Goal: Task Accomplishment & Management: Use online tool/utility

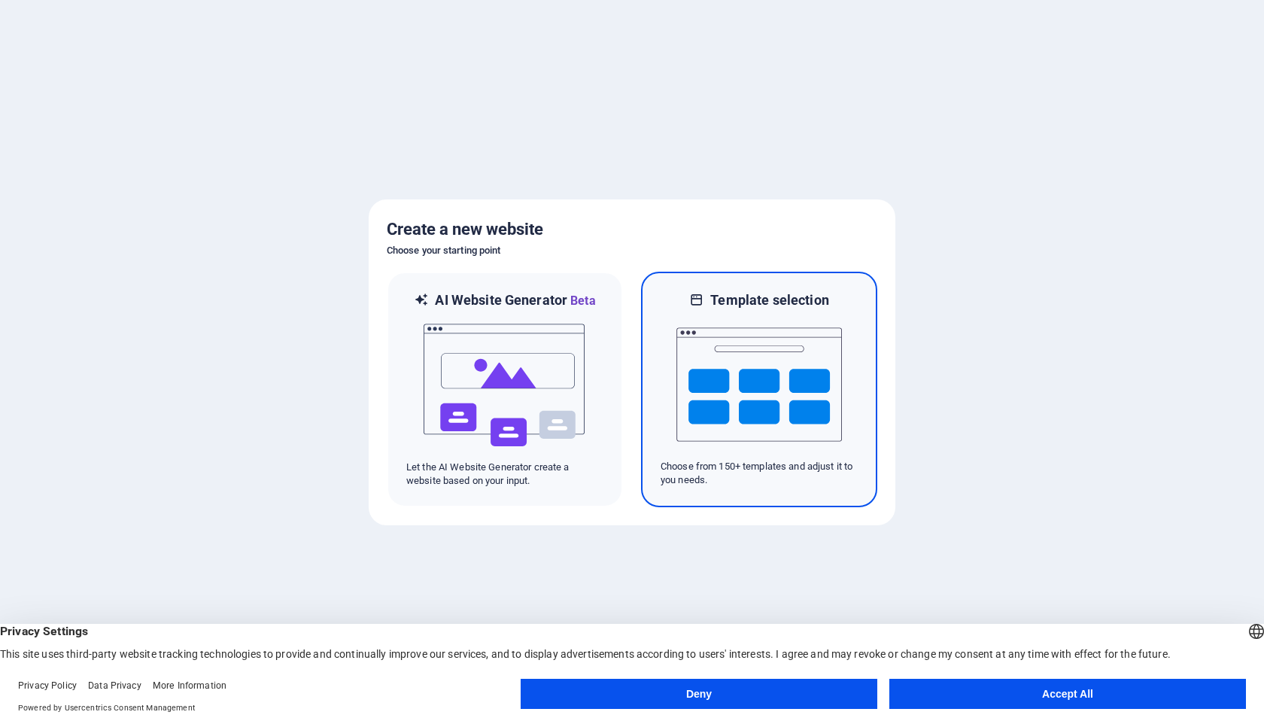
click at [757, 402] on img at bounding box center [760, 384] width 166 height 151
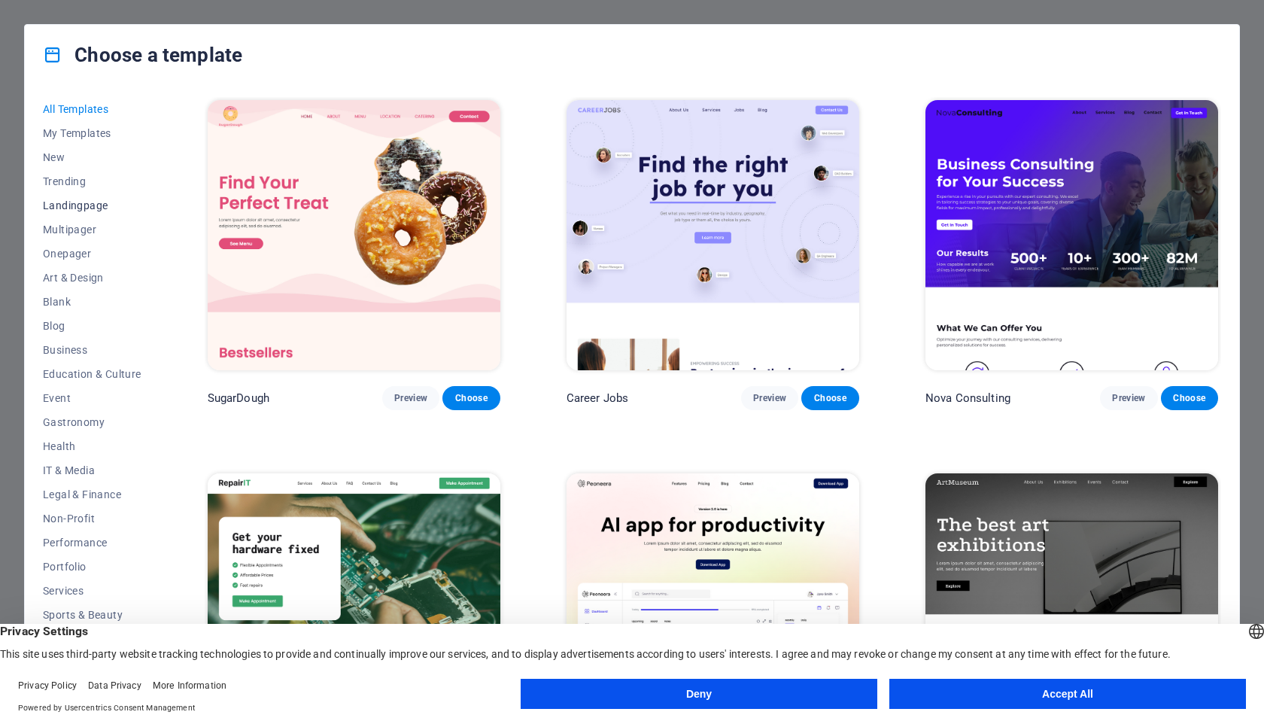
click at [98, 197] on button "Landingpage" at bounding box center [92, 205] width 99 height 24
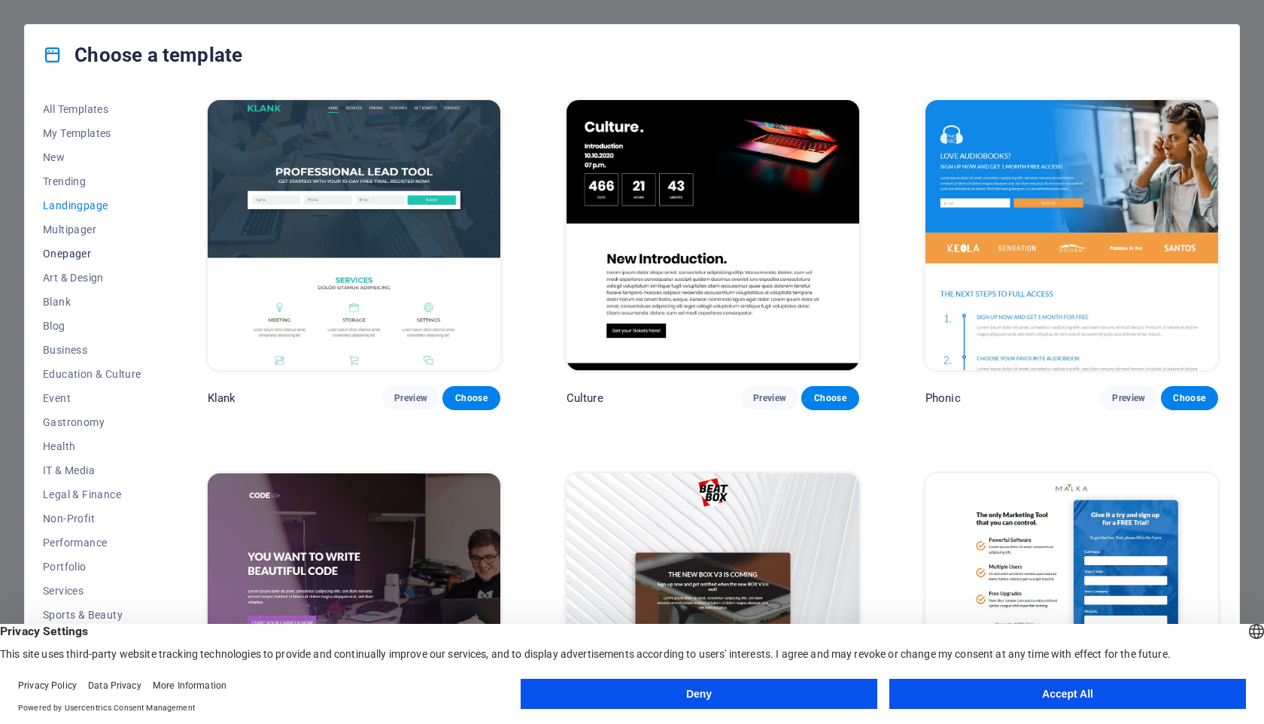
click at [73, 248] on span "Onepager" at bounding box center [92, 254] width 99 height 12
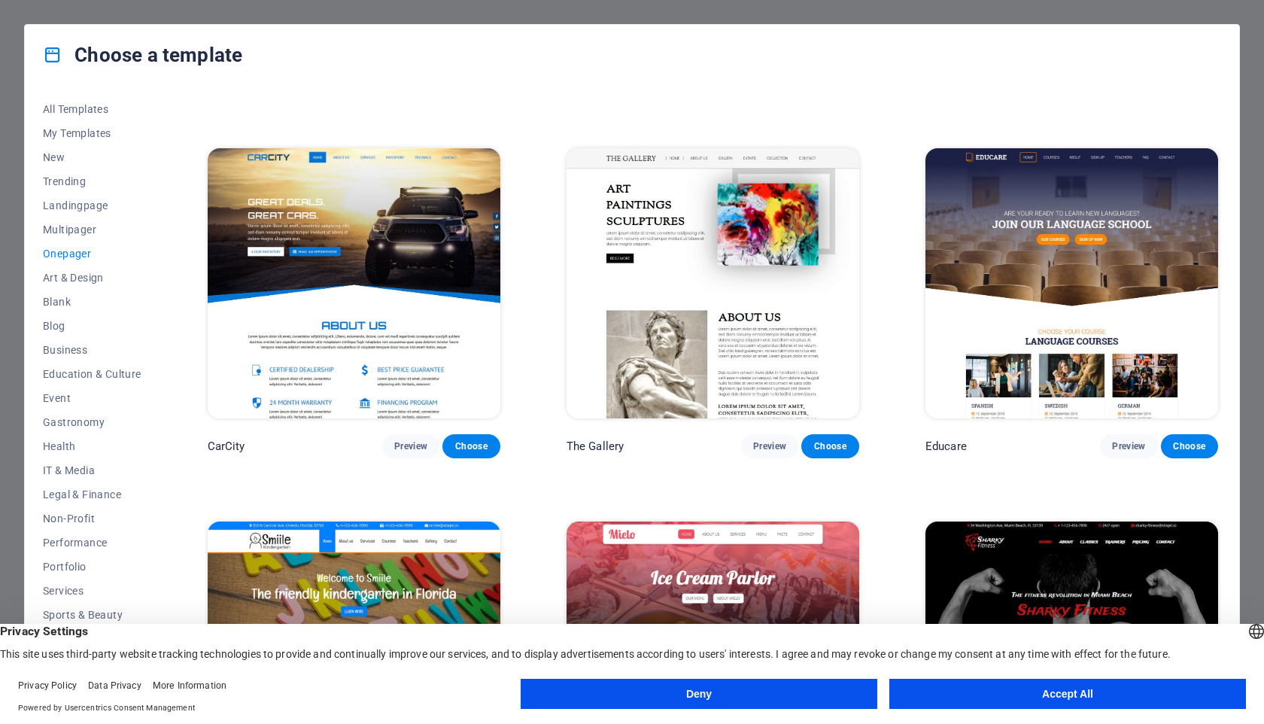
scroll to position [4524, 0]
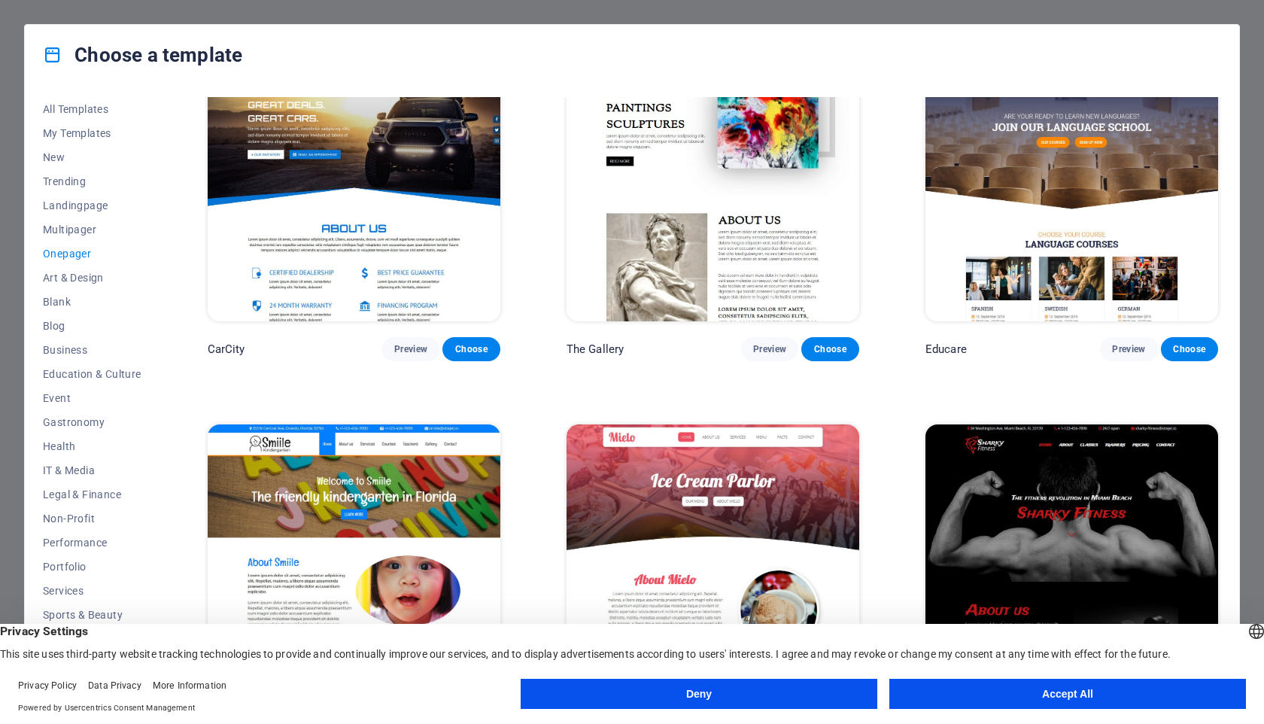
drag, startPoint x: 1218, startPoint y: 404, endPoint x: 1218, endPoint y: 433, distance: 28.6
click at [1218, 433] on div "Sharky Fitness Preview Choose" at bounding box center [1072, 577] width 299 height 313
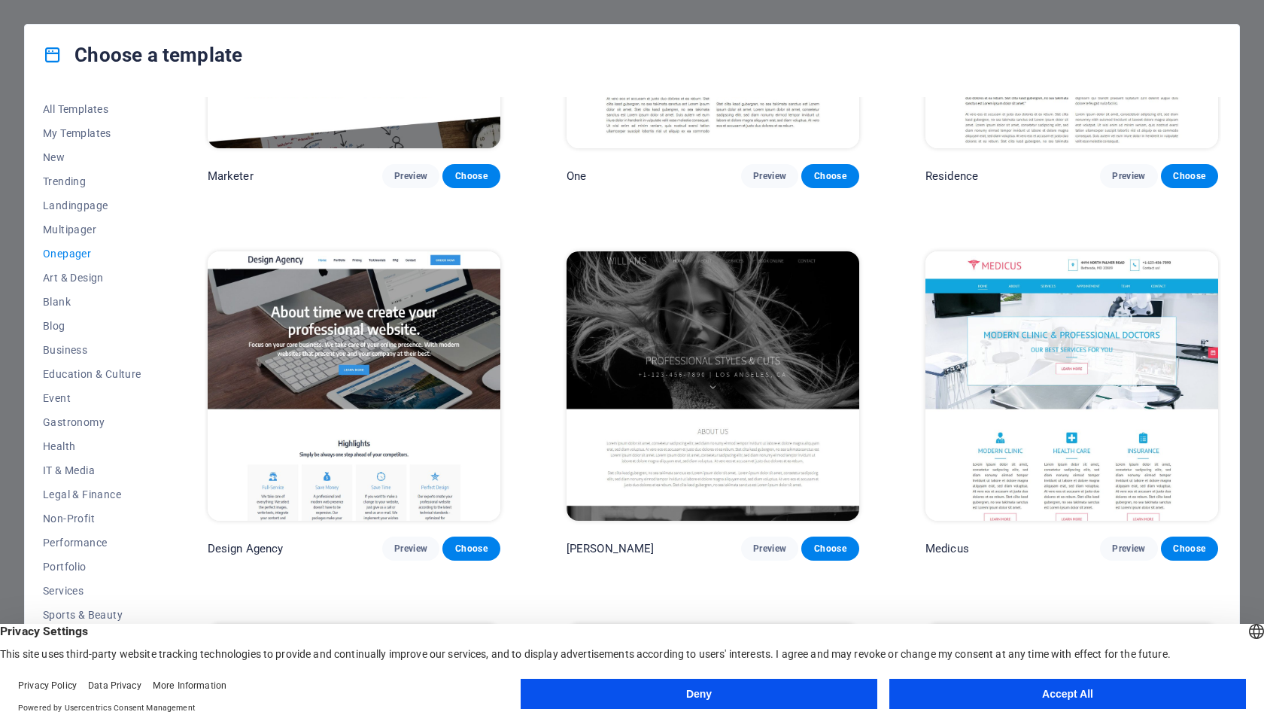
scroll to position [7686, 0]
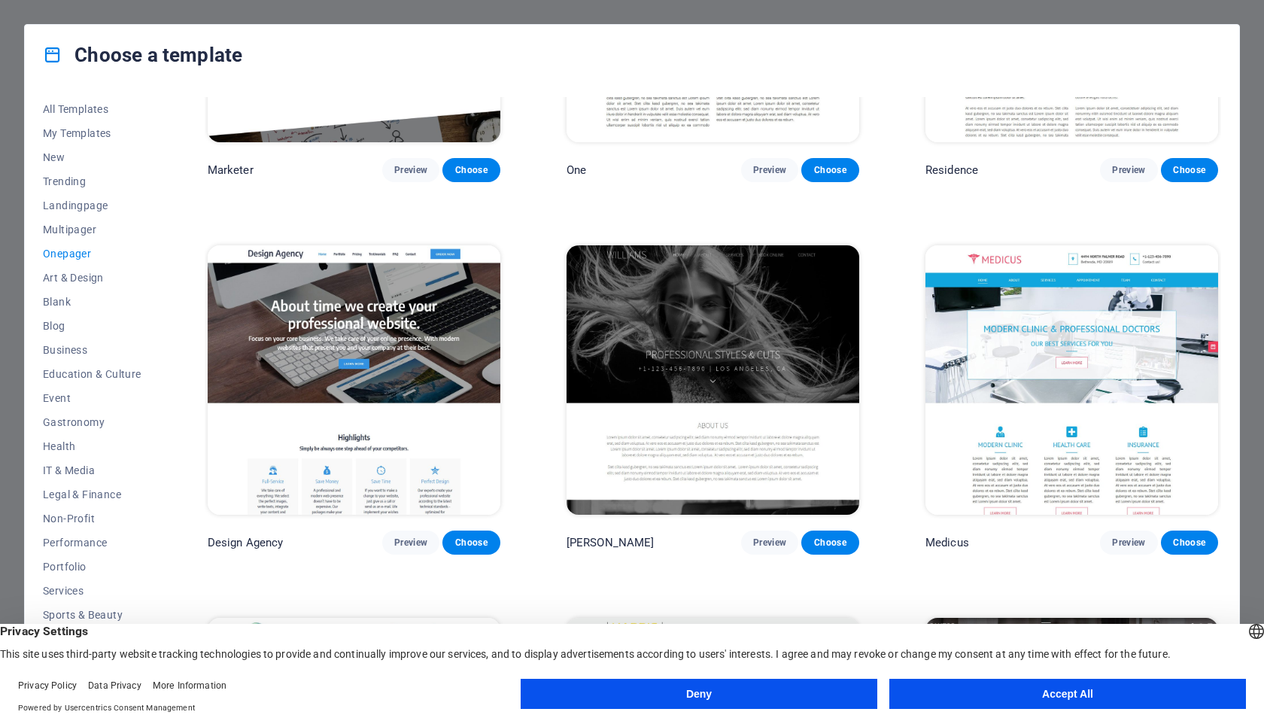
click at [830, 692] on button "Deny" at bounding box center [699, 694] width 357 height 30
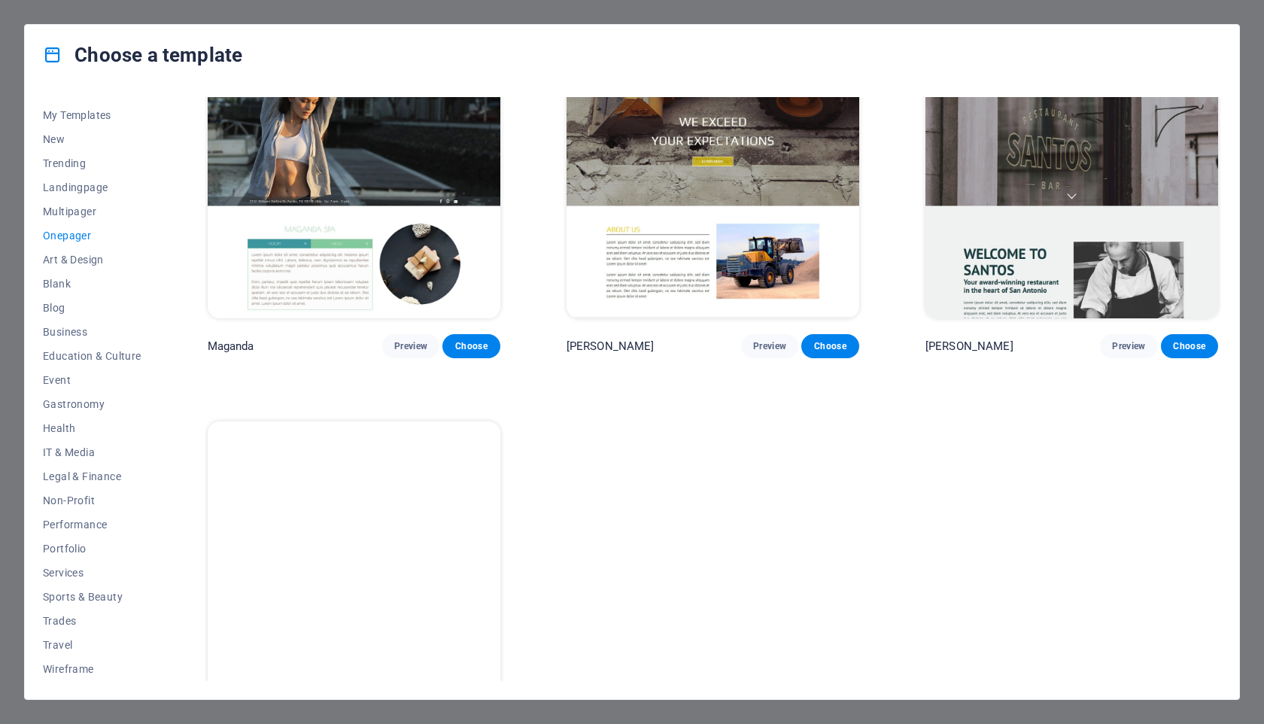
scroll to position [0, 0]
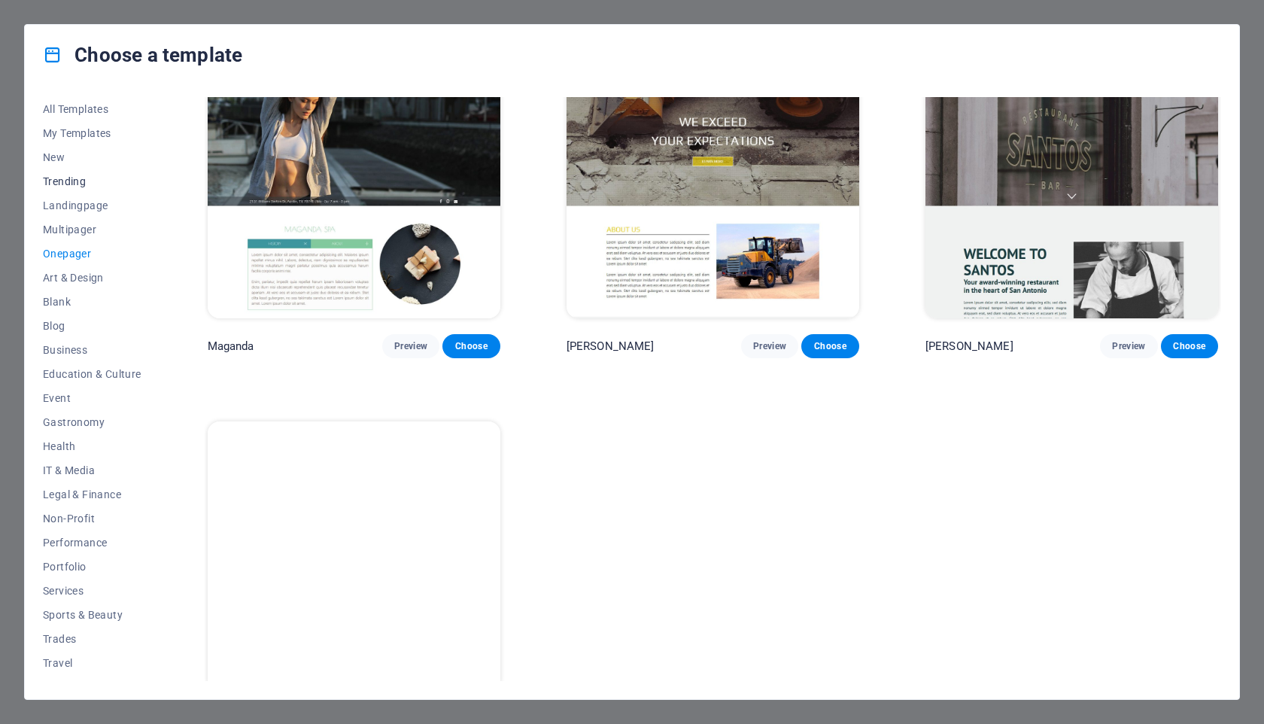
click at [72, 179] on span "Trending" at bounding box center [92, 181] width 99 height 12
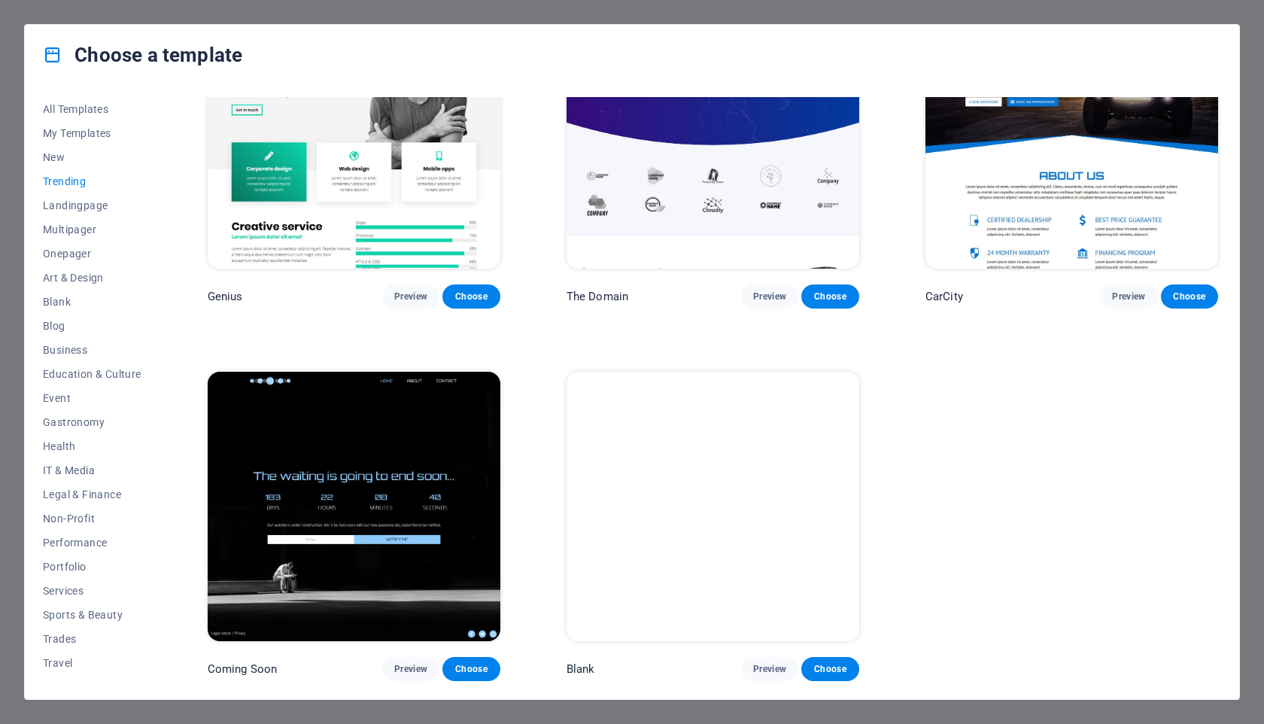
scroll to position [1580, 0]
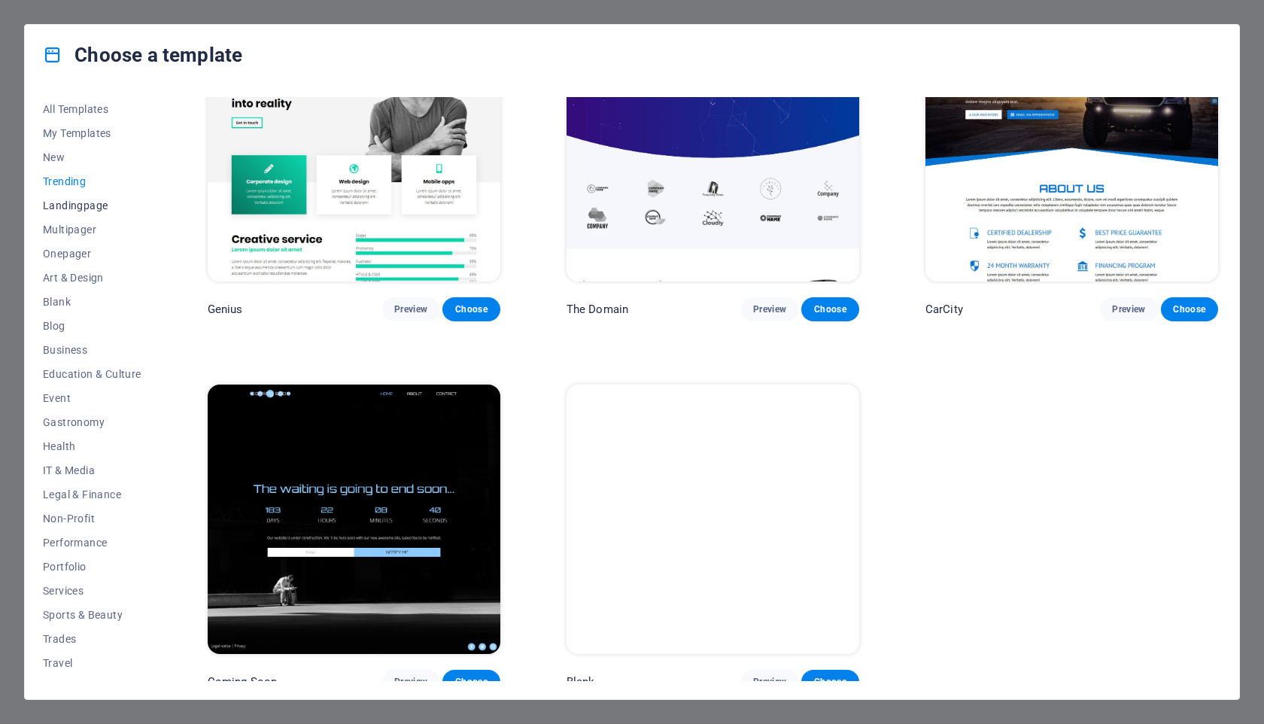
click at [88, 199] on span "Landingpage" at bounding box center [92, 205] width 99 height 12
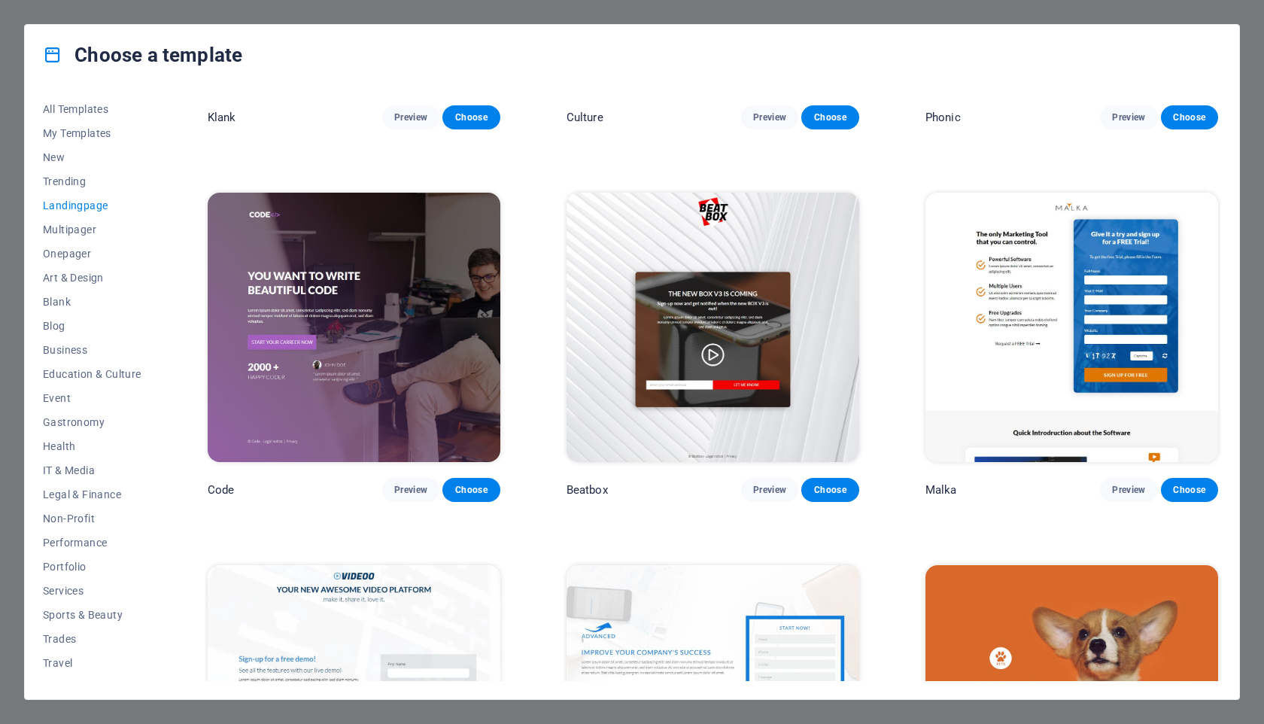
scroll to position [0, 0]
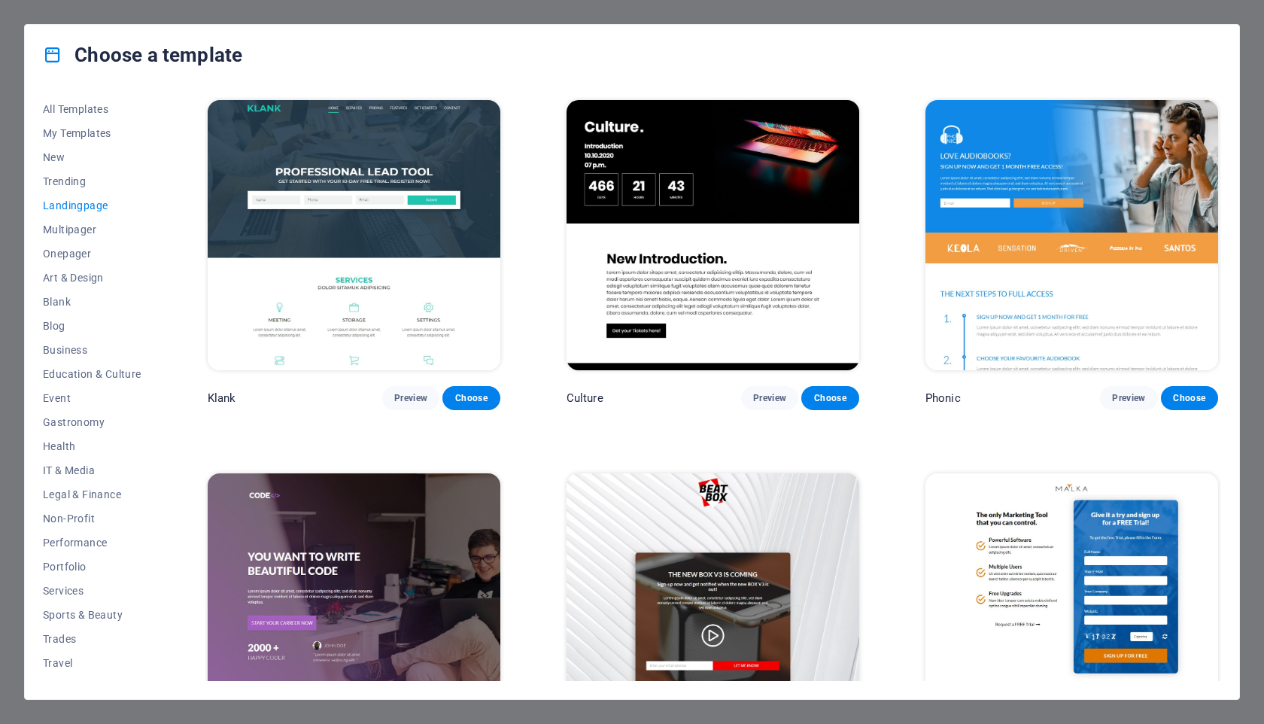
click at [14, 240] on div "Choose a template All Templates My Templates New Trending Landingpage Multipage…" at bounding box center [632, 362] width 1264 height 724
click at [373, 171] on img at bounding box center [354, 235] width 293 height 270
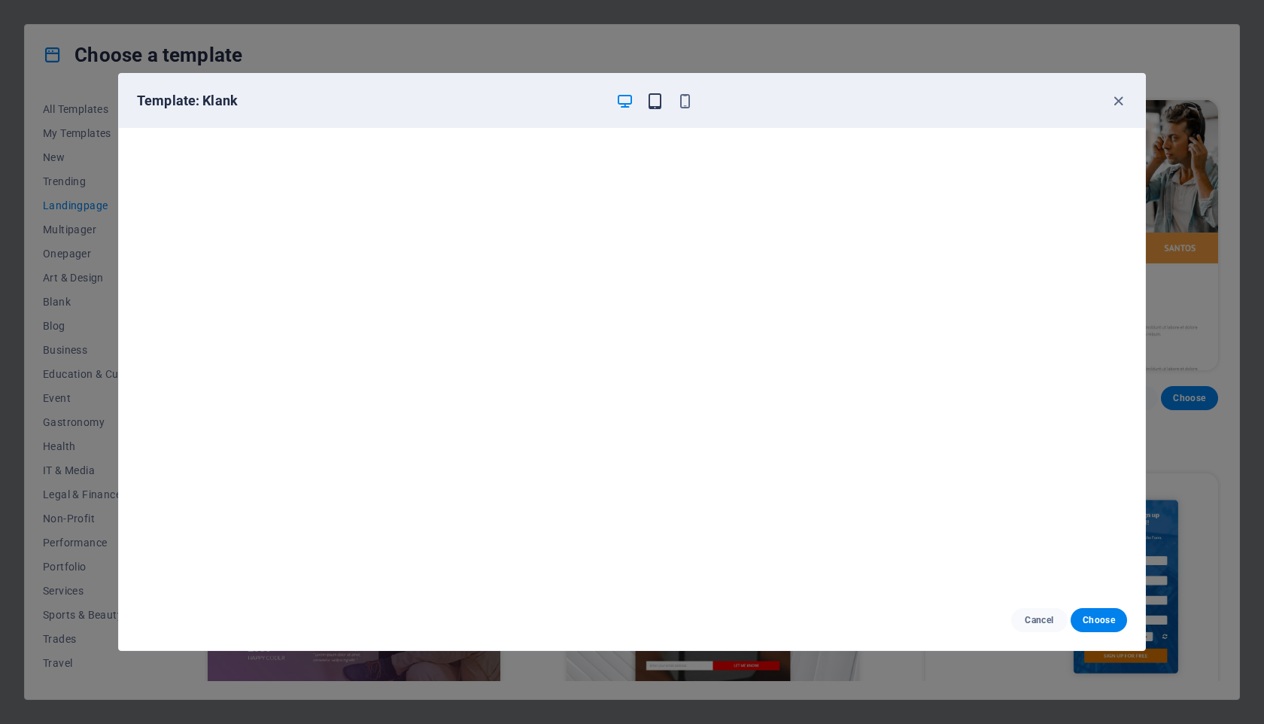
click at [660, 105] on icon "button" at bounding box center [654, 101] width 17 height 17
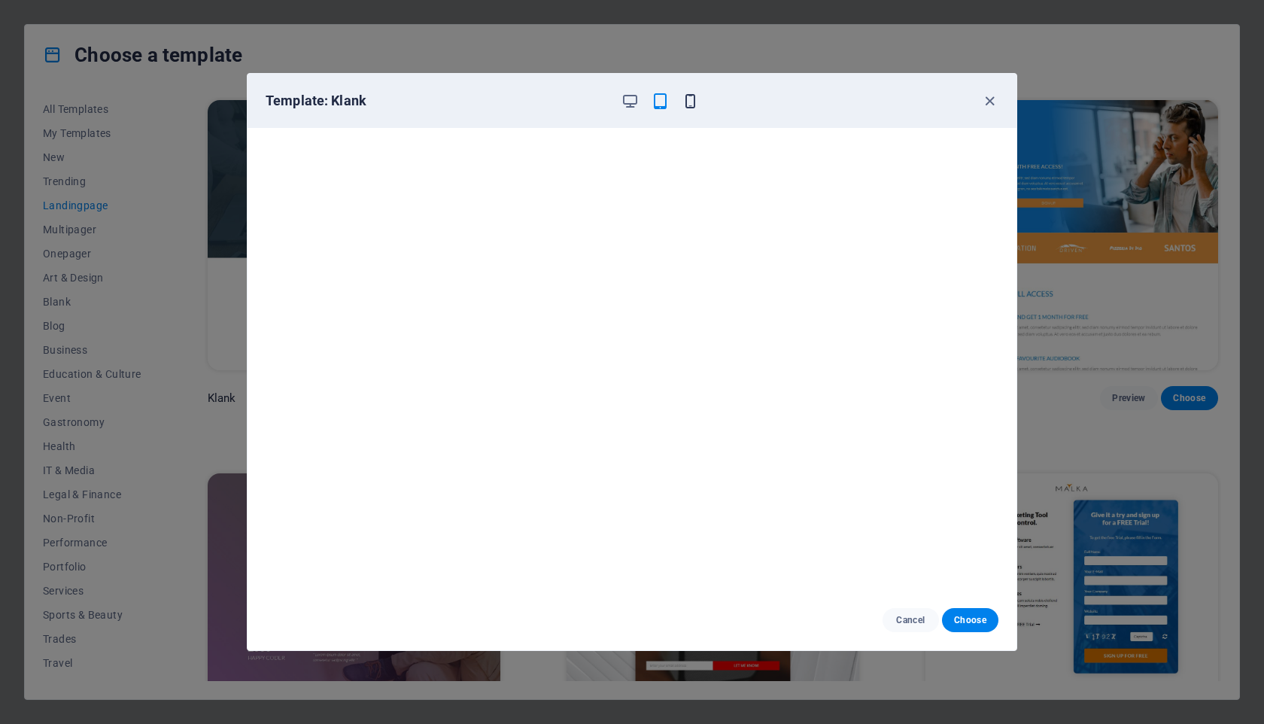
click at [698, 99] on icon "button" at bounding box center [690, 101] width 17 height 17
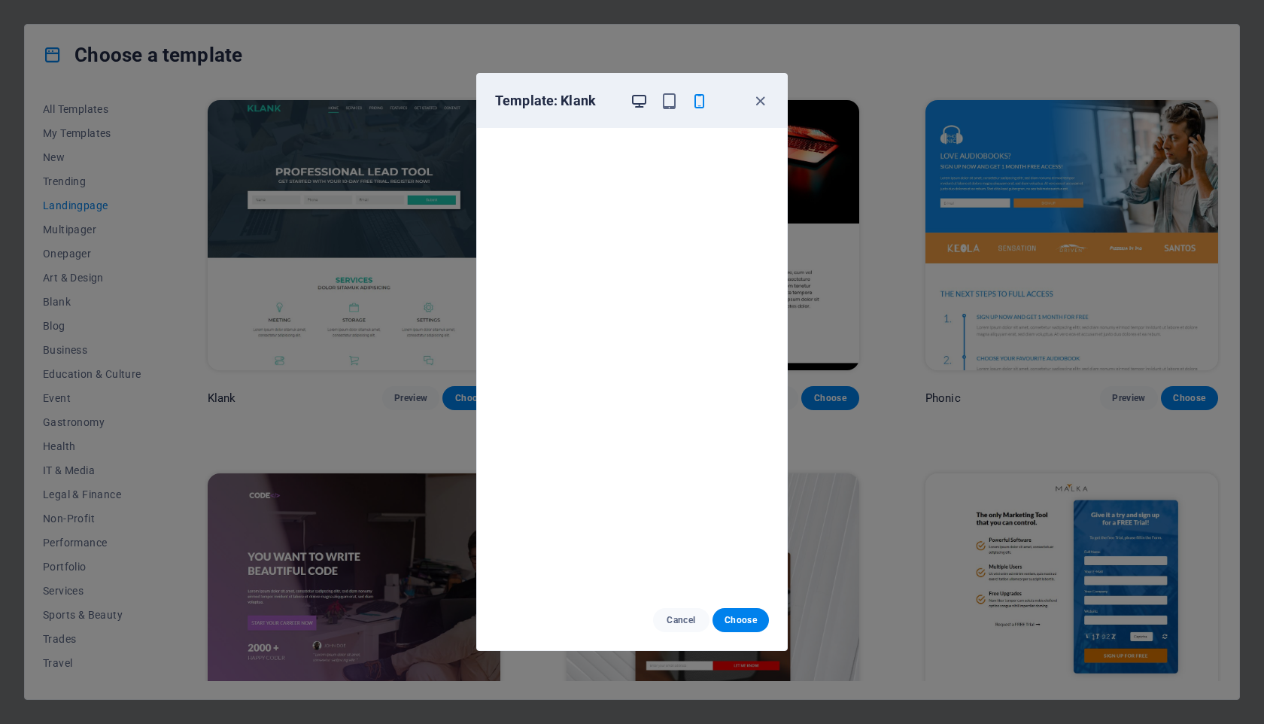
click at [631, 101] on icon "button" at bounding box center [639, 101] width 17 height 17
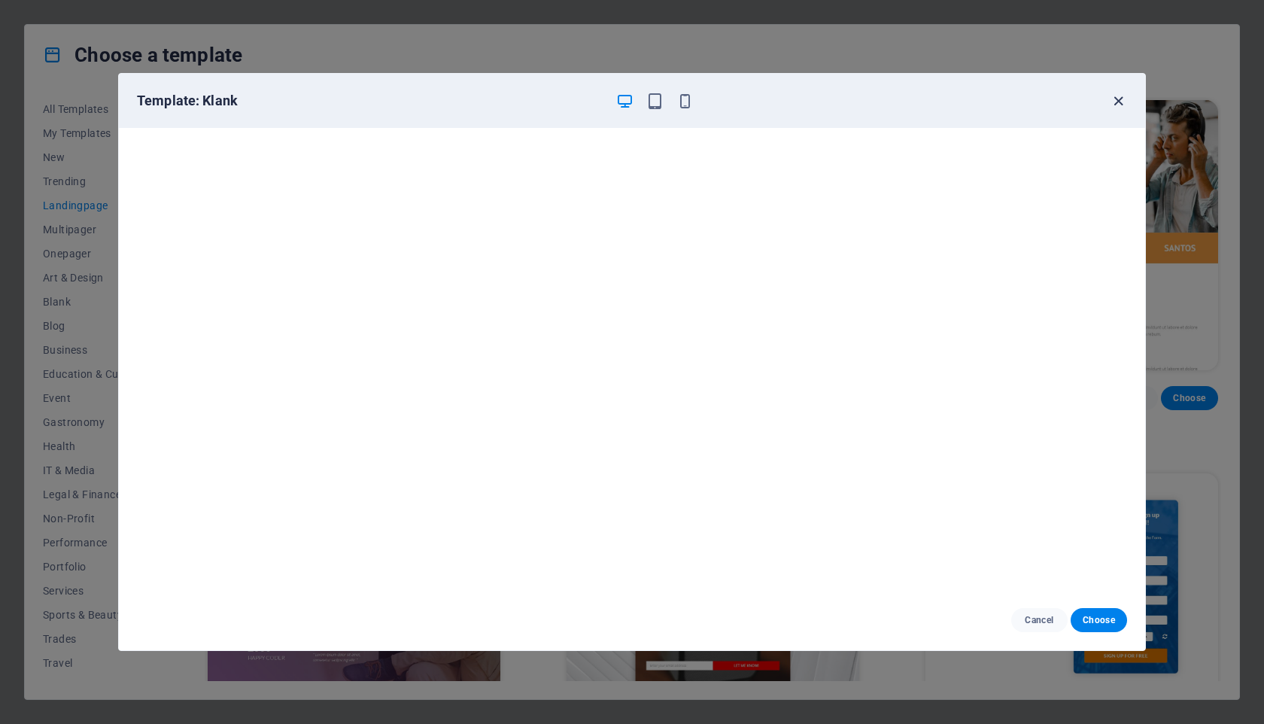
click at [1115, 102] on icon "button" at bounding box center [1118, 101] width 17 height 17
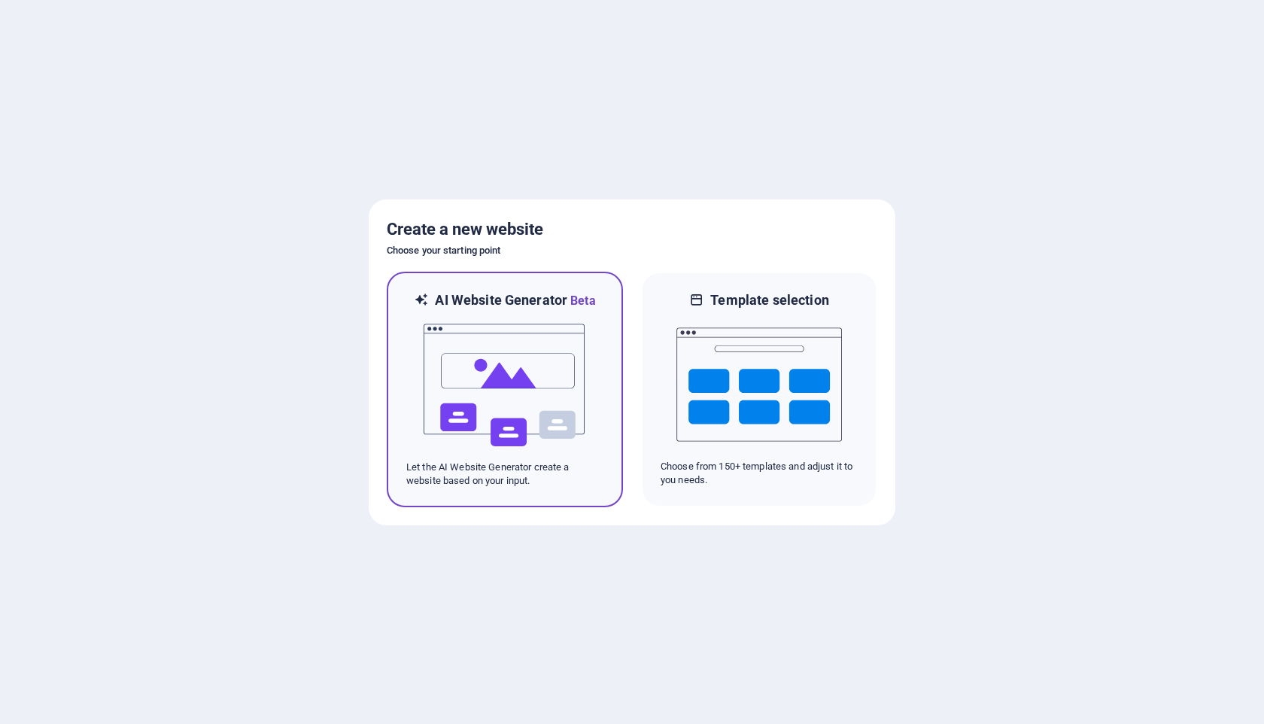
click at [526, 375] on img at bounding box center [505, 385] width 166 height 151
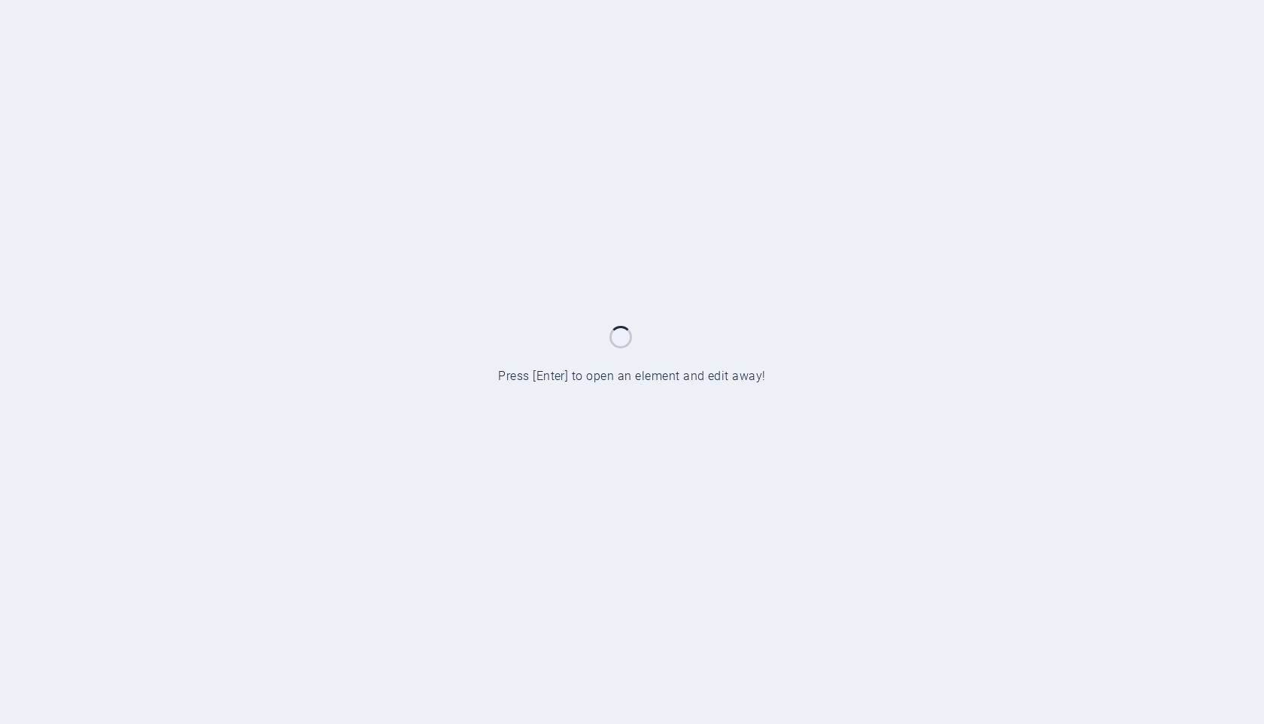
click at [686, 230] on div at bounding box center [632, 362] width 1264 height 724
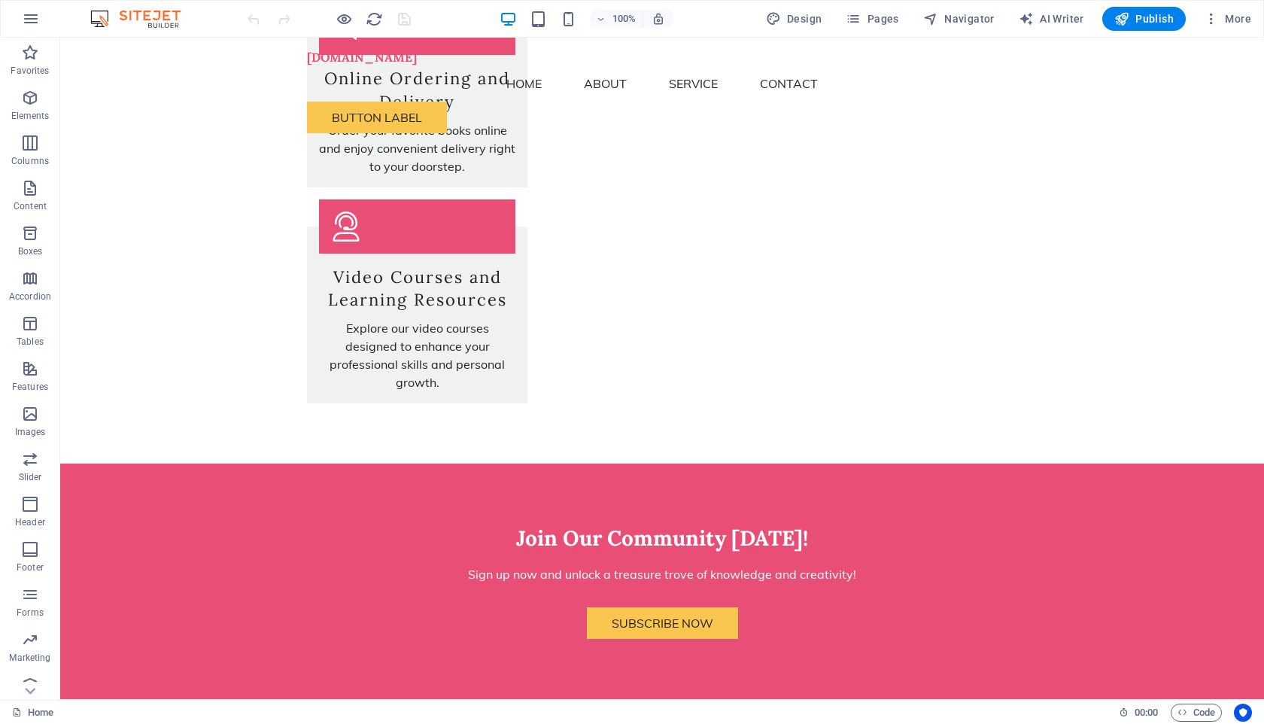
scroll to position [2221, 0]
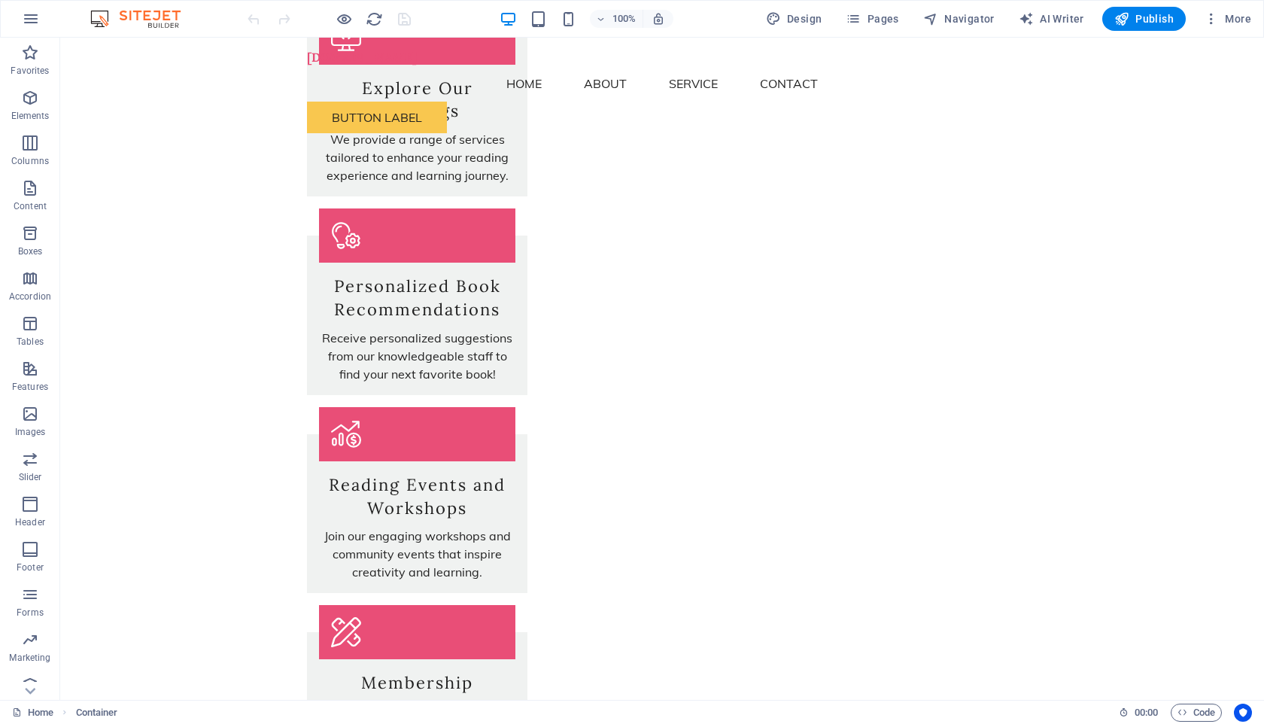
scroll to position [1400, 0]
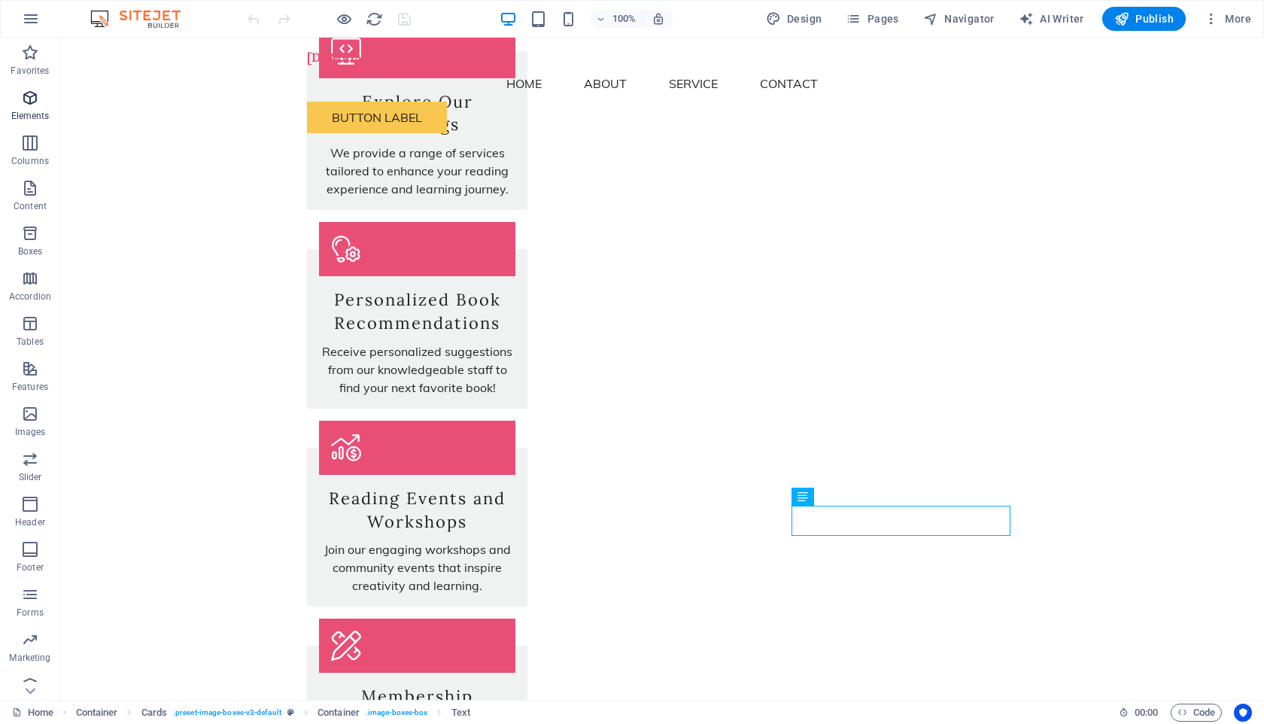
click at [29, 95] on icon "button" at bounding box center [30, 98] width 18 height 18
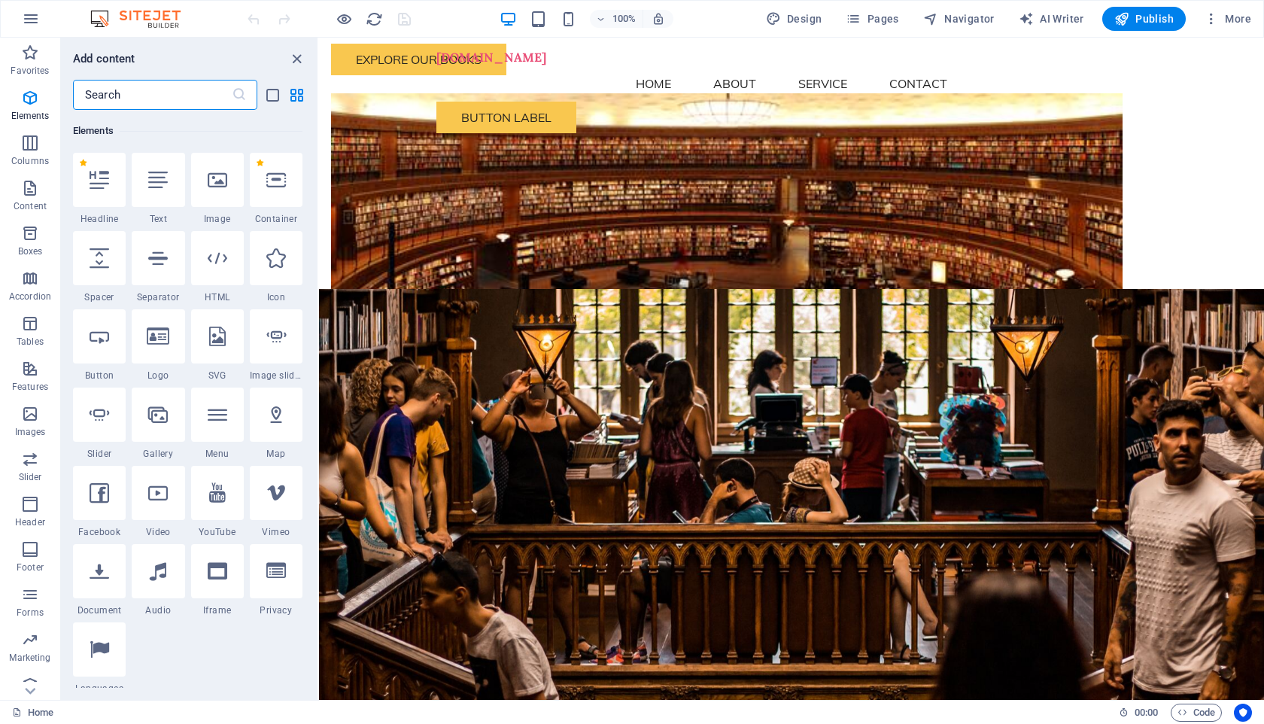
scroll to position [0, 0]
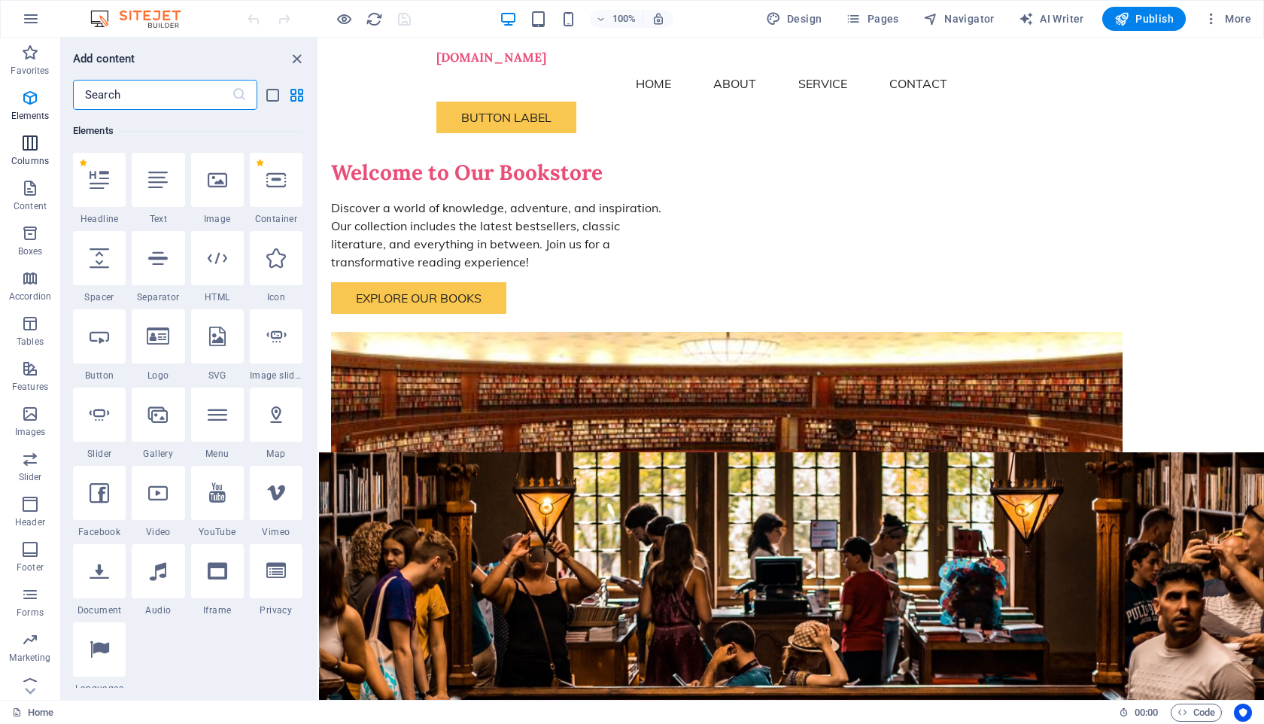
click at [22, 137] on icon "button" at bounding box center [30, 143] width 18 height 18
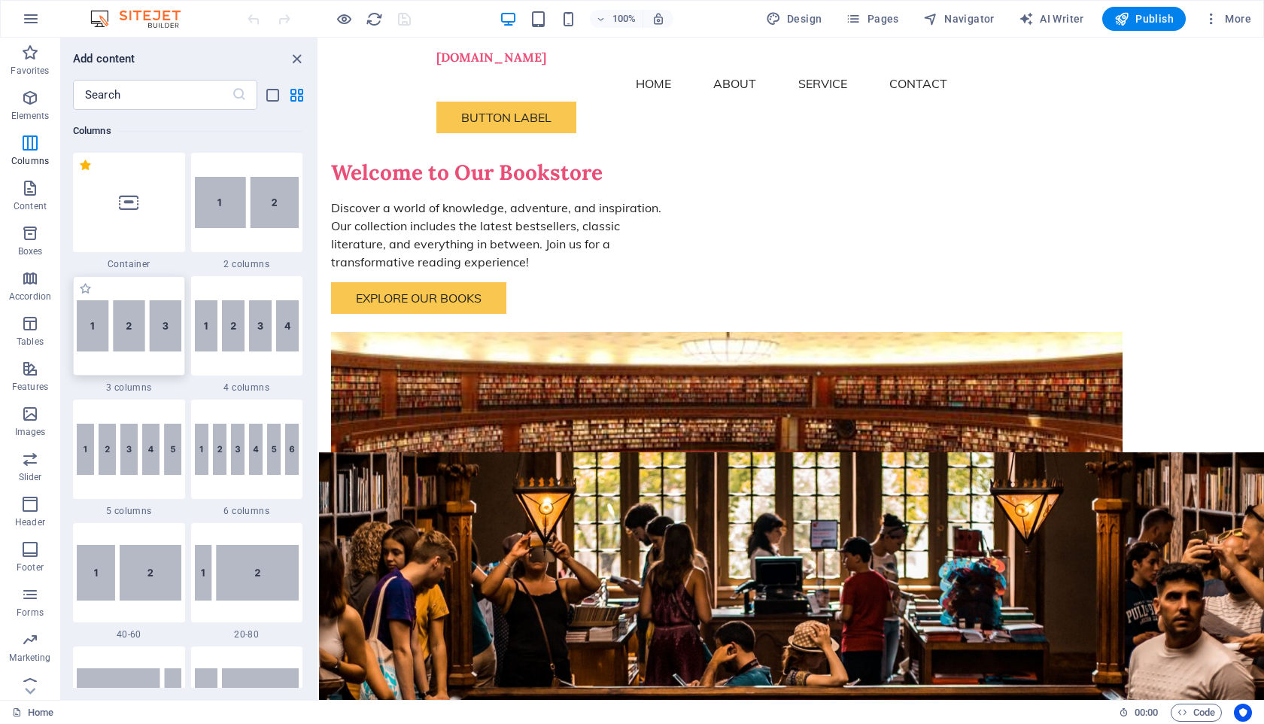
scroll to position [66, 0]
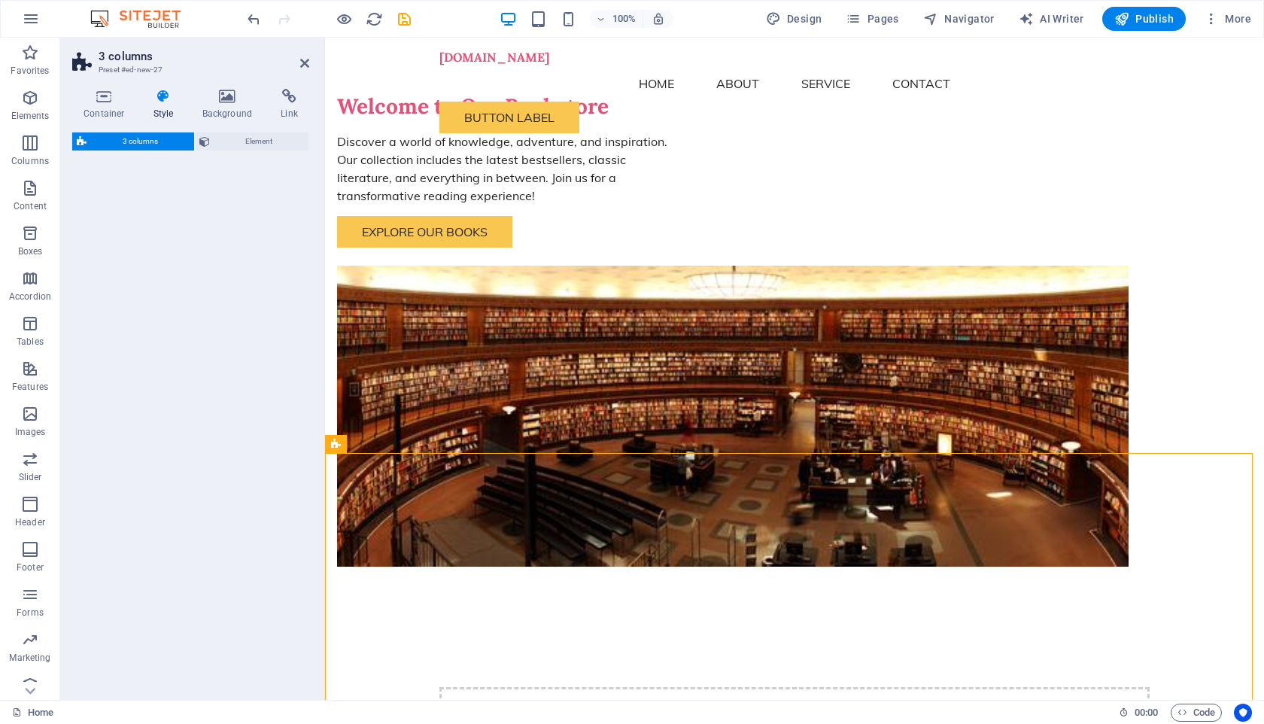
select select "rem"
select select "preset-columns-three-v2-default"
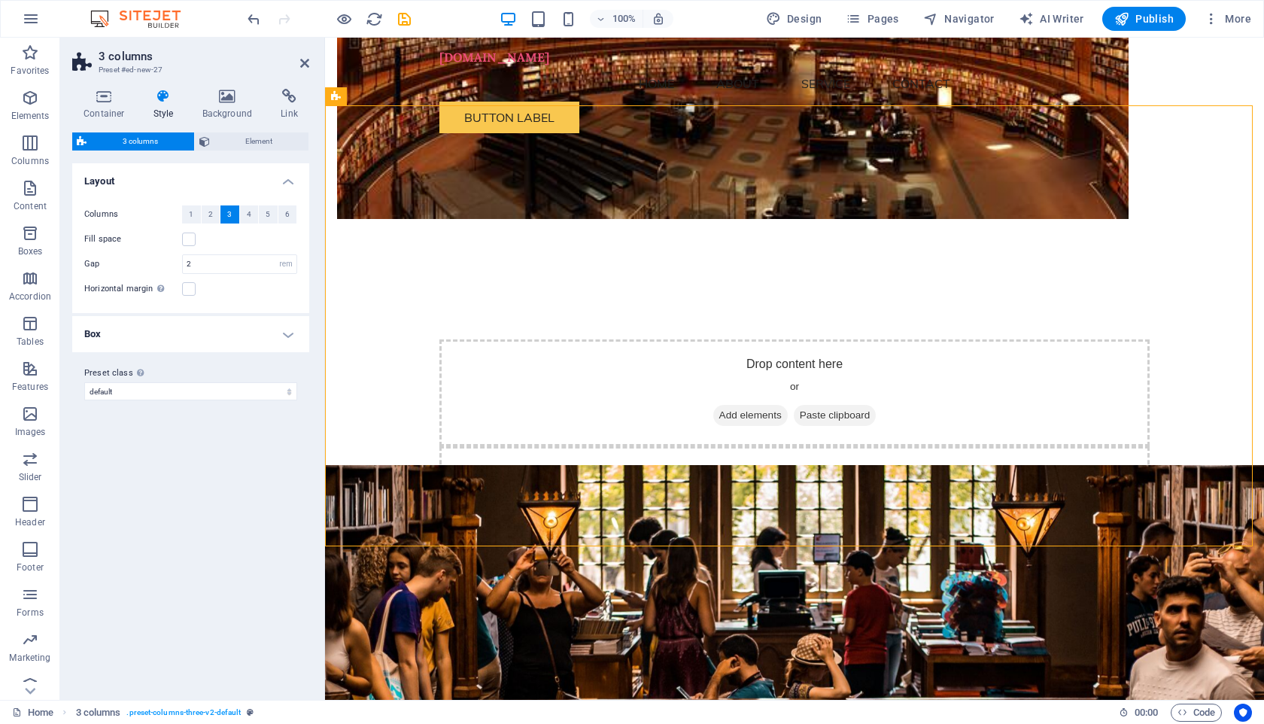
scroll to position [412, 0]
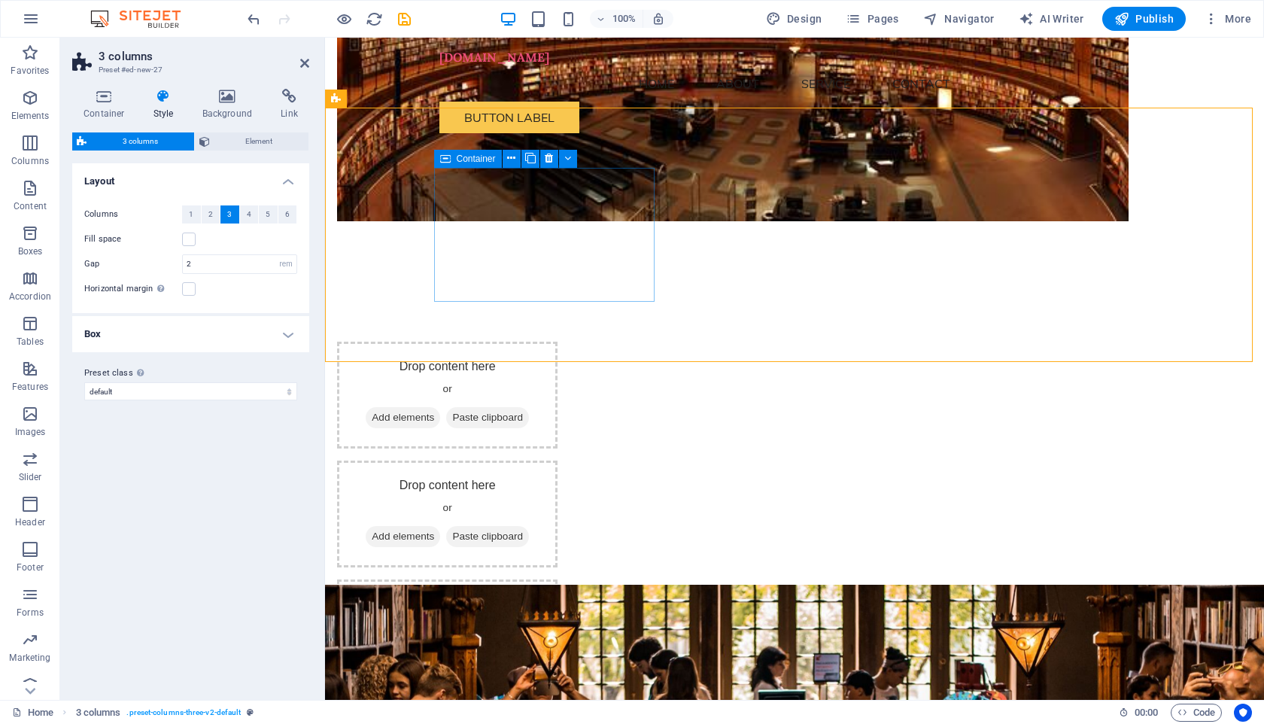
click at [504, 342] on div "Drop content here or Add elements Paste clipboard" at bounding box center [447, 395] width 220 height 107
click at [440, 407] on span "Add elements" at bounding box center [403, 417] width 75 height 21
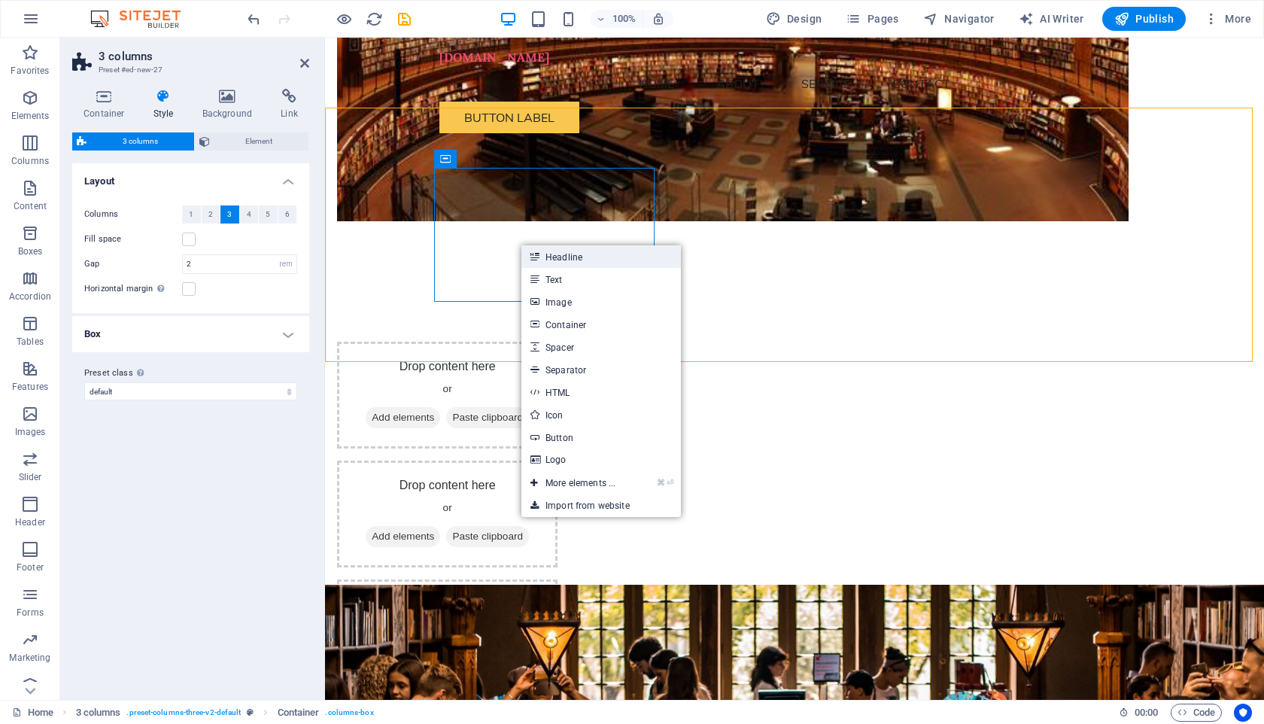
click at [567, 261] on link "Headline" at bounding box center [602, 256] width 160 height 23
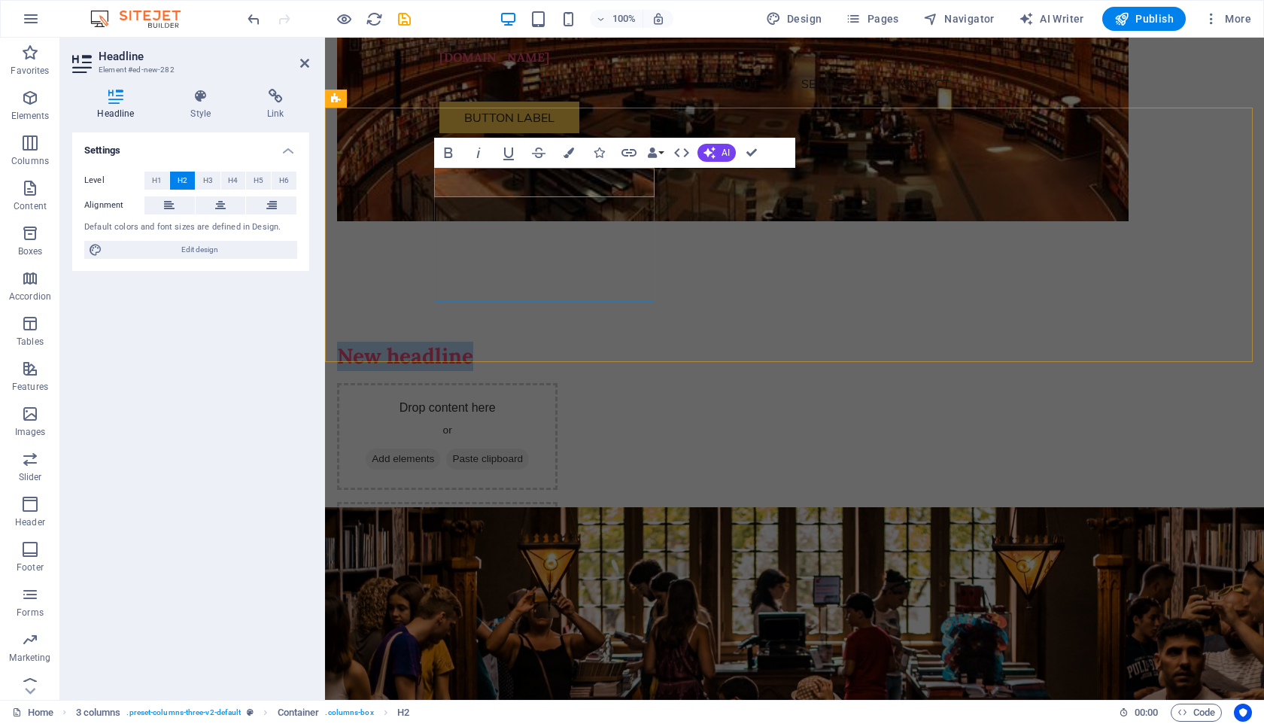
click at [550, 342] on div "New headline" at bounding box center [447, 356] width 220 height 29
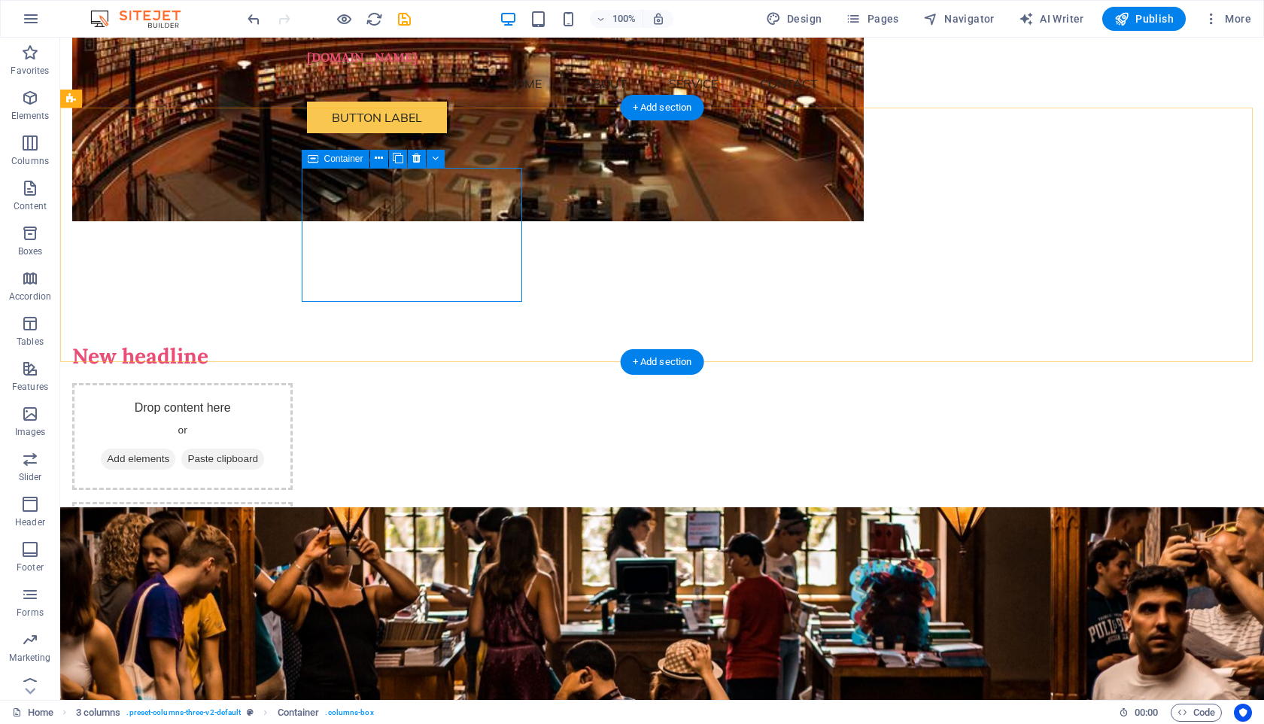
click at [293, 342] on div "New headline" at bounding box center [182, 356] width 220 height 29
click at [1223, 14] on span "More" at bounding box center [1227, 18] width 47 height 15
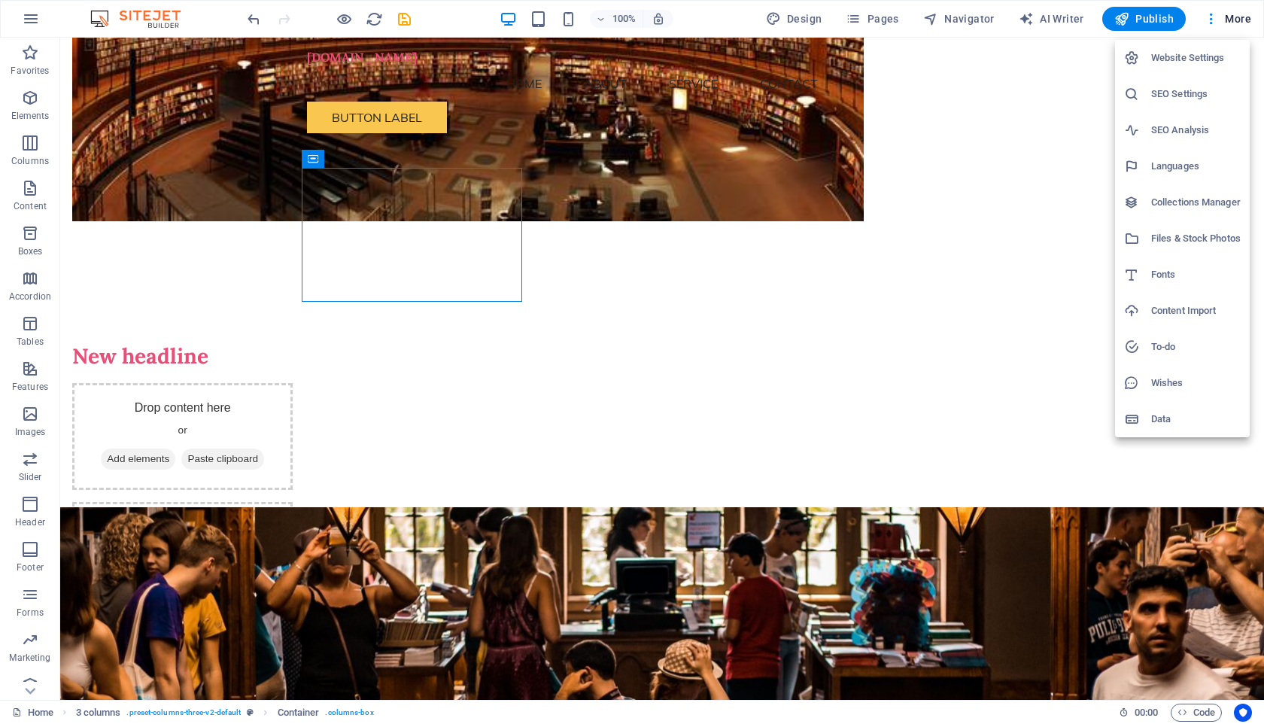
click at [1060, 14] on div at bounding box center [632, 362] width 1264 height 724
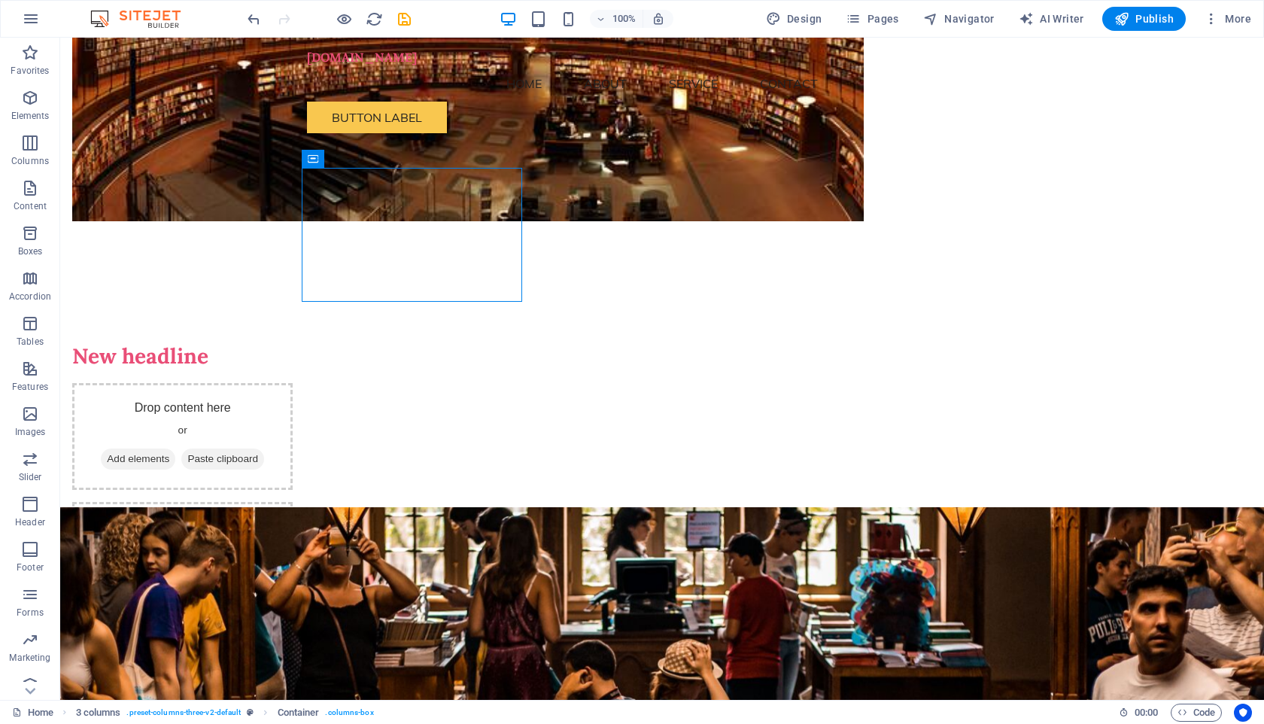
click at [1060, 14] on span "AI Writer" at bounding box center [1051, 18] width 65 height 15
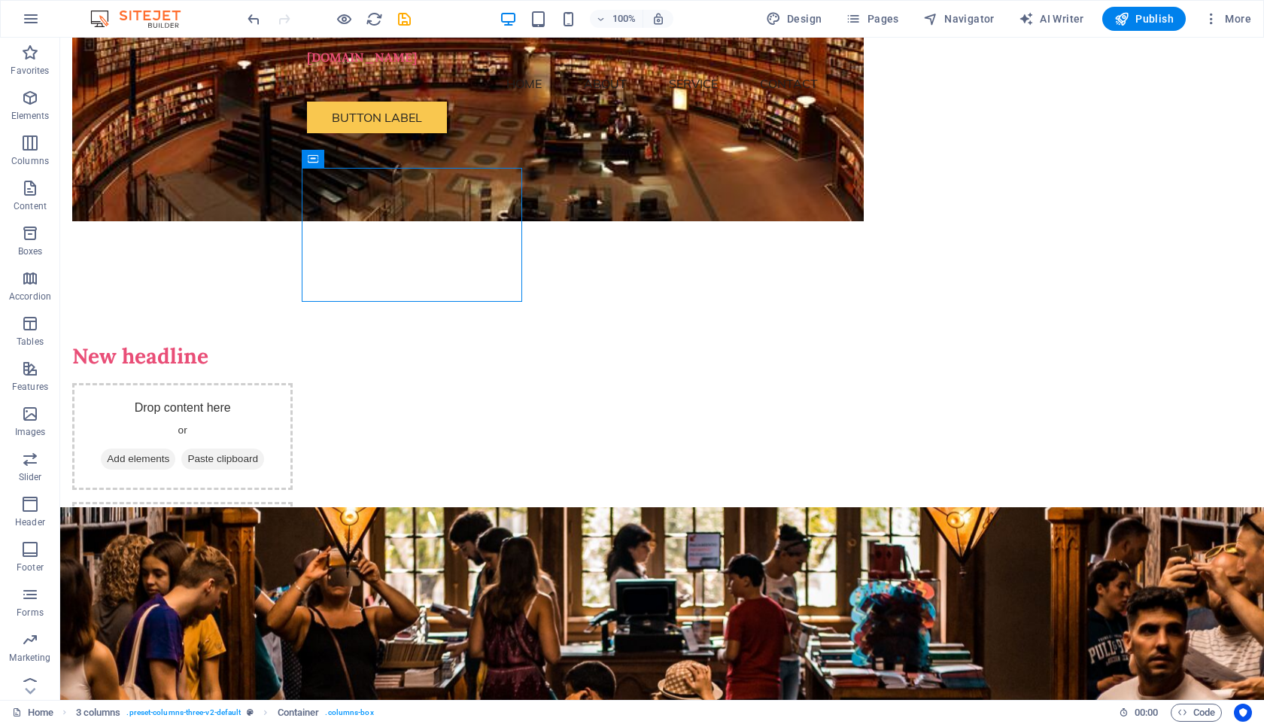
select select "English"
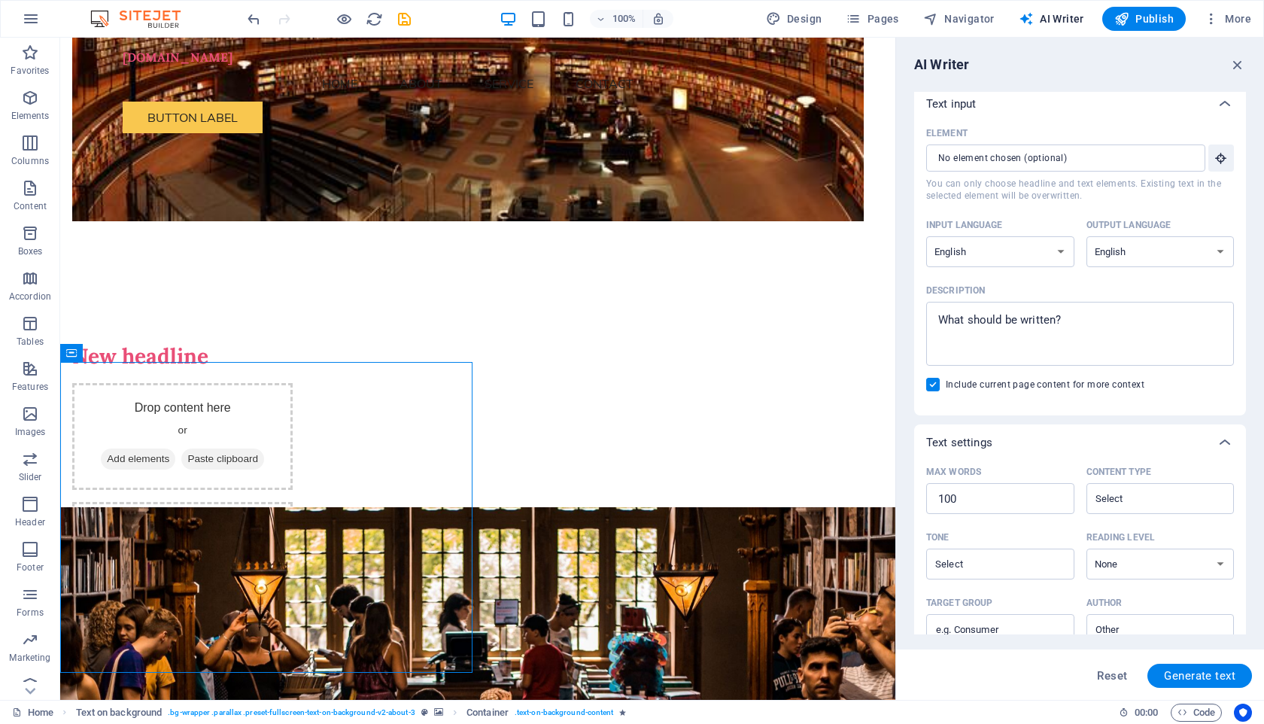
scroll to position [8, 0]
click at [1163, 153] on input "Element ​ You can only choose headline and text elements. Existing text in the …" at bounding box center [1060, 155] width 269 height 27
click at [1225, 153] on button "Element ​ You can only choose headline and text elements. Existing text in the …" at bounding box center [1222, 155] width 26 height 27
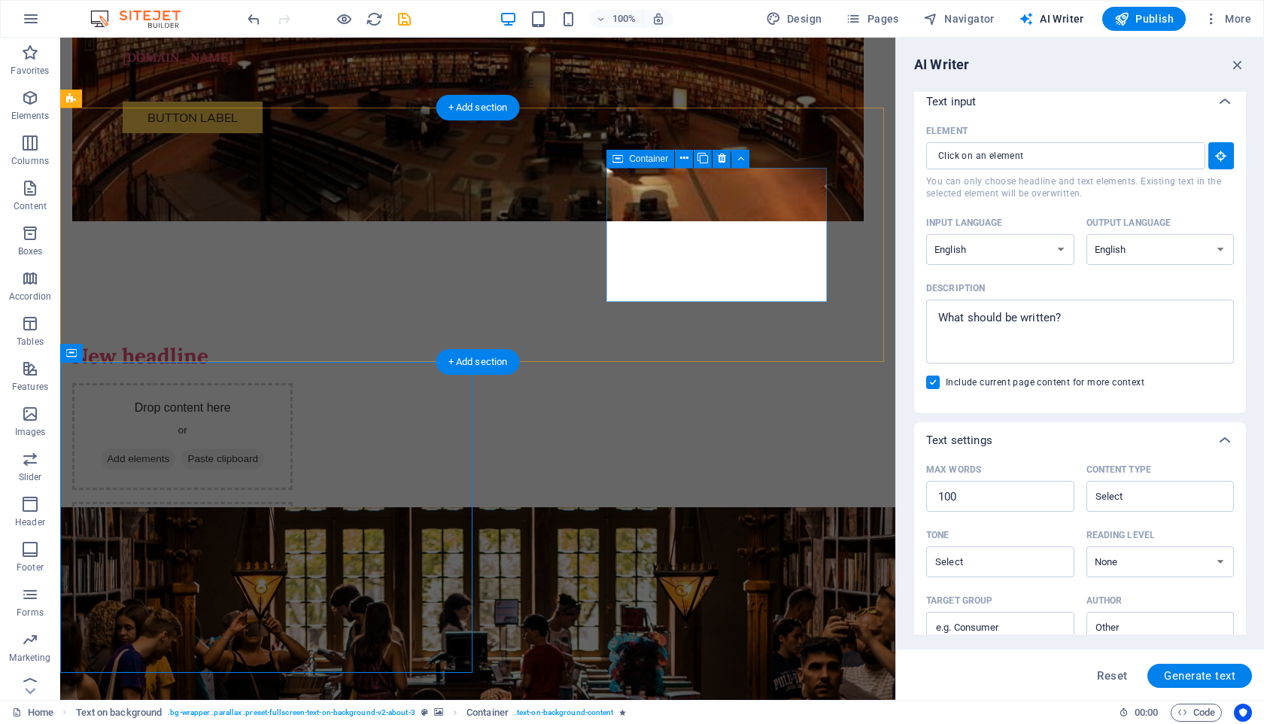
click at [293, 502] on div "Drop content here or Add elements Paste clipboard" at bounding box center [182, 555] width 220 height 107
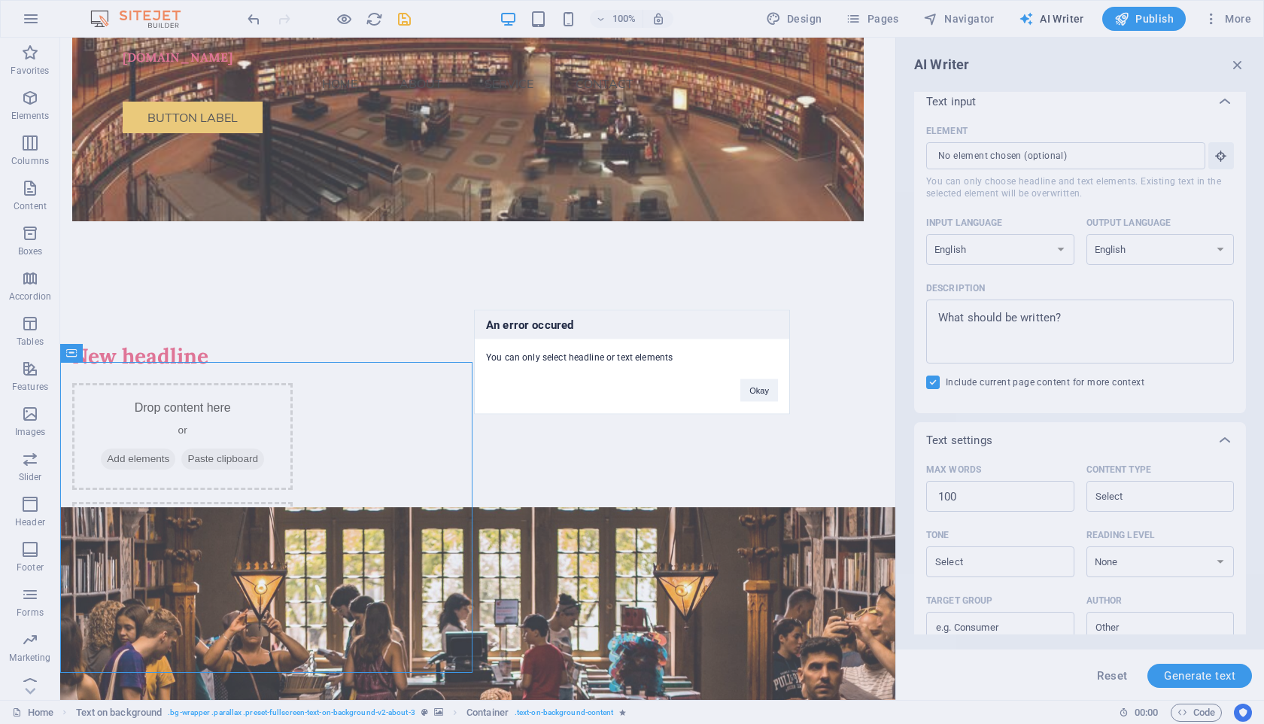
click at [1011, 152] on div "An error occured You can only select headline or text elements Okay" at bounding box center [632, 362] width 1264 height 724
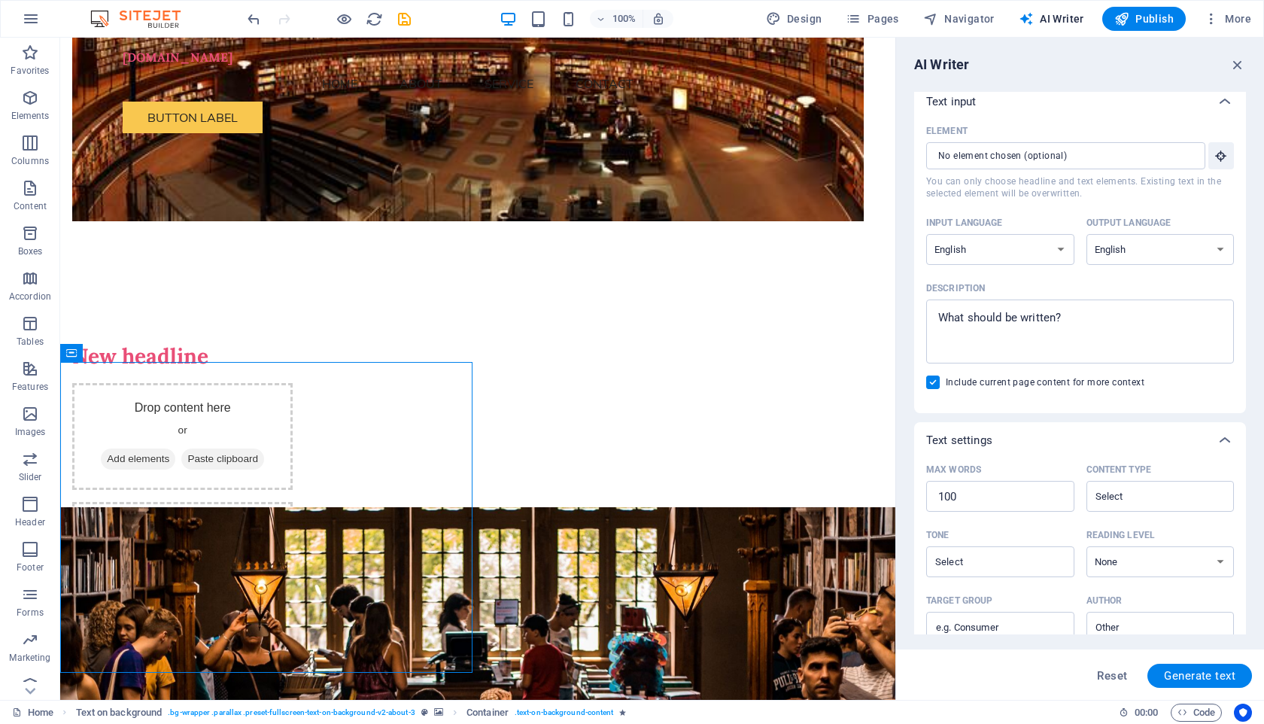
click at [1011, 152] on input "Element ​ You can only choose headline and text elements. Existing text in the …" at bounding box center [1060, 155] width 269 height 27
click at [1215, 157] on icon "button" at bounding box center [1222, 156] width 14 height 14
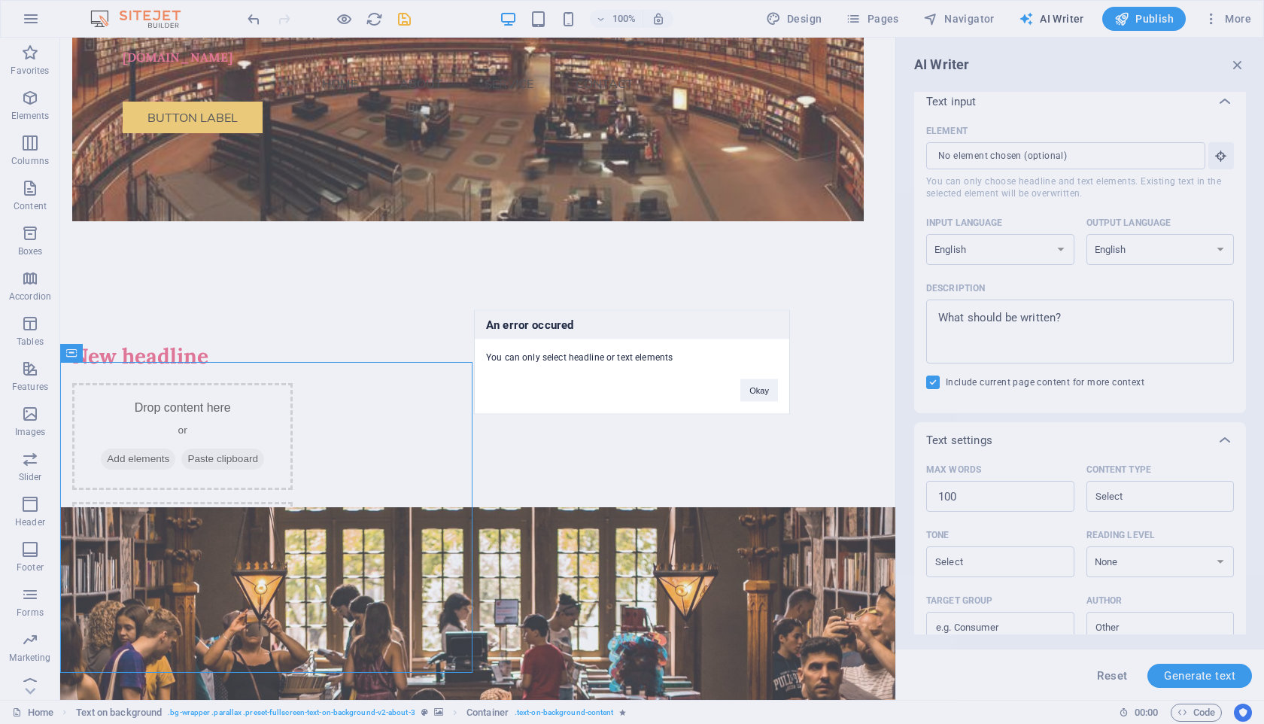
click at [318, 424] on div "An error occured You can only select headline or text elements Okay" at bounding box center [632, 362] width 1264 height 724
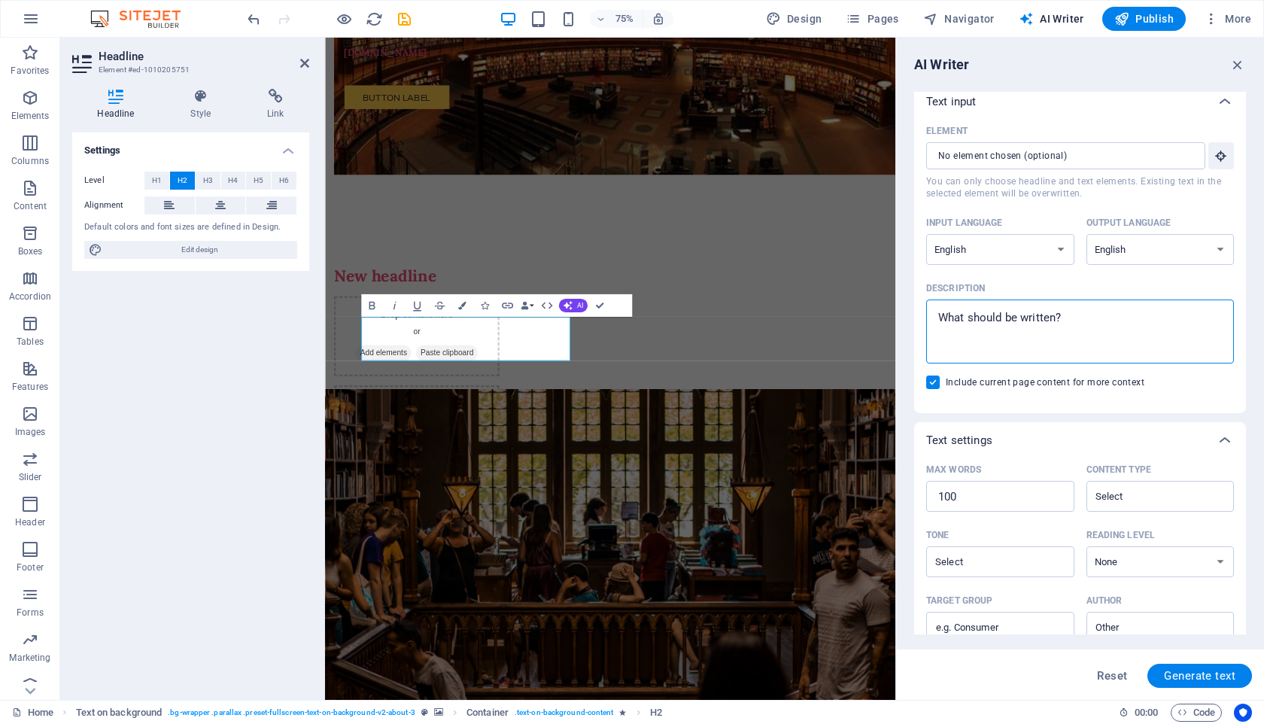
click at [1068, 324] on textarea "Description x ​" at bounding box center [1080, 331] width 293 height 49
type textarea "x"
